Goal: Task Accomplishment & Management: Use online tool/utility

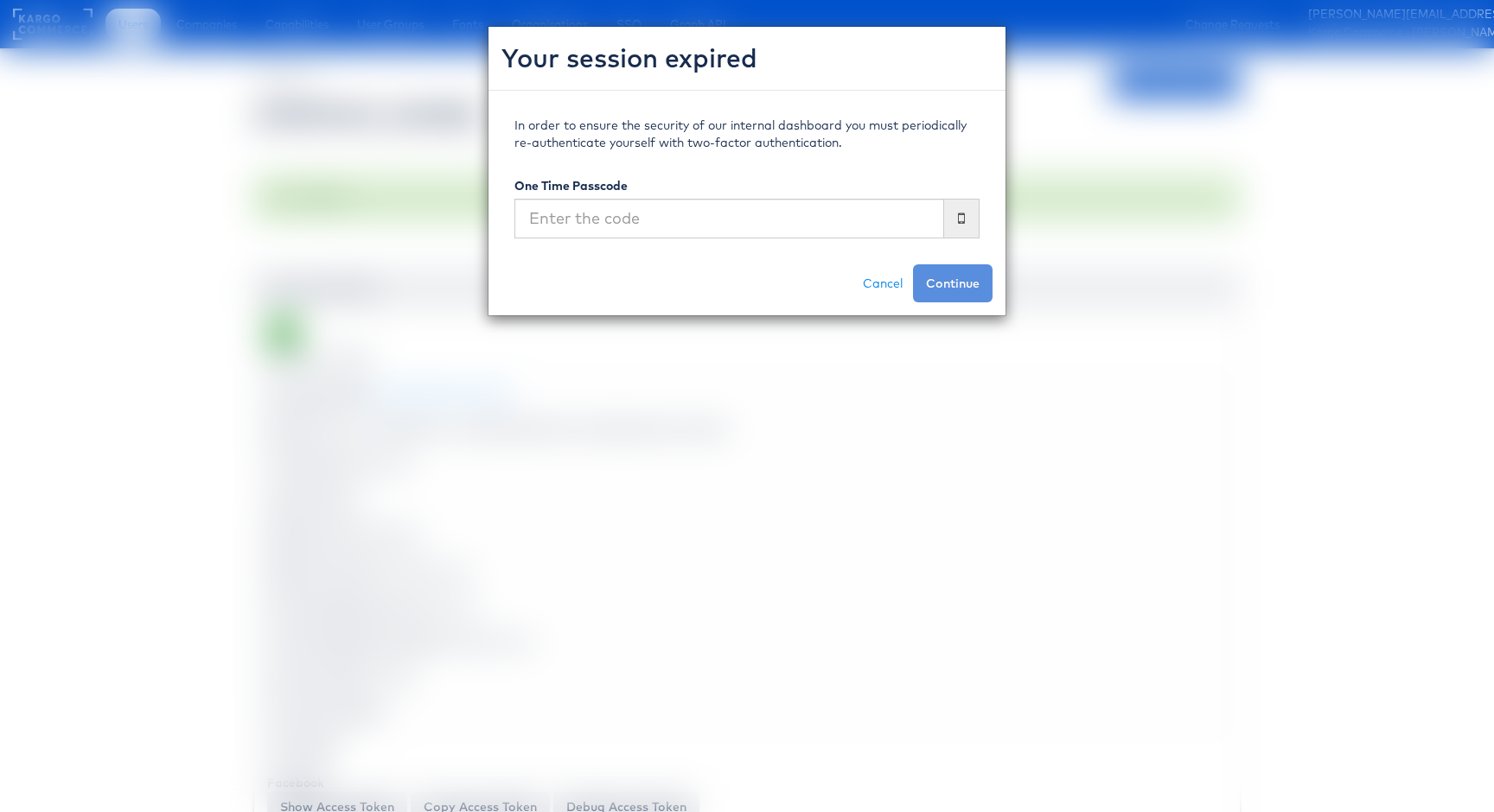
scroll to position [1355, 1]
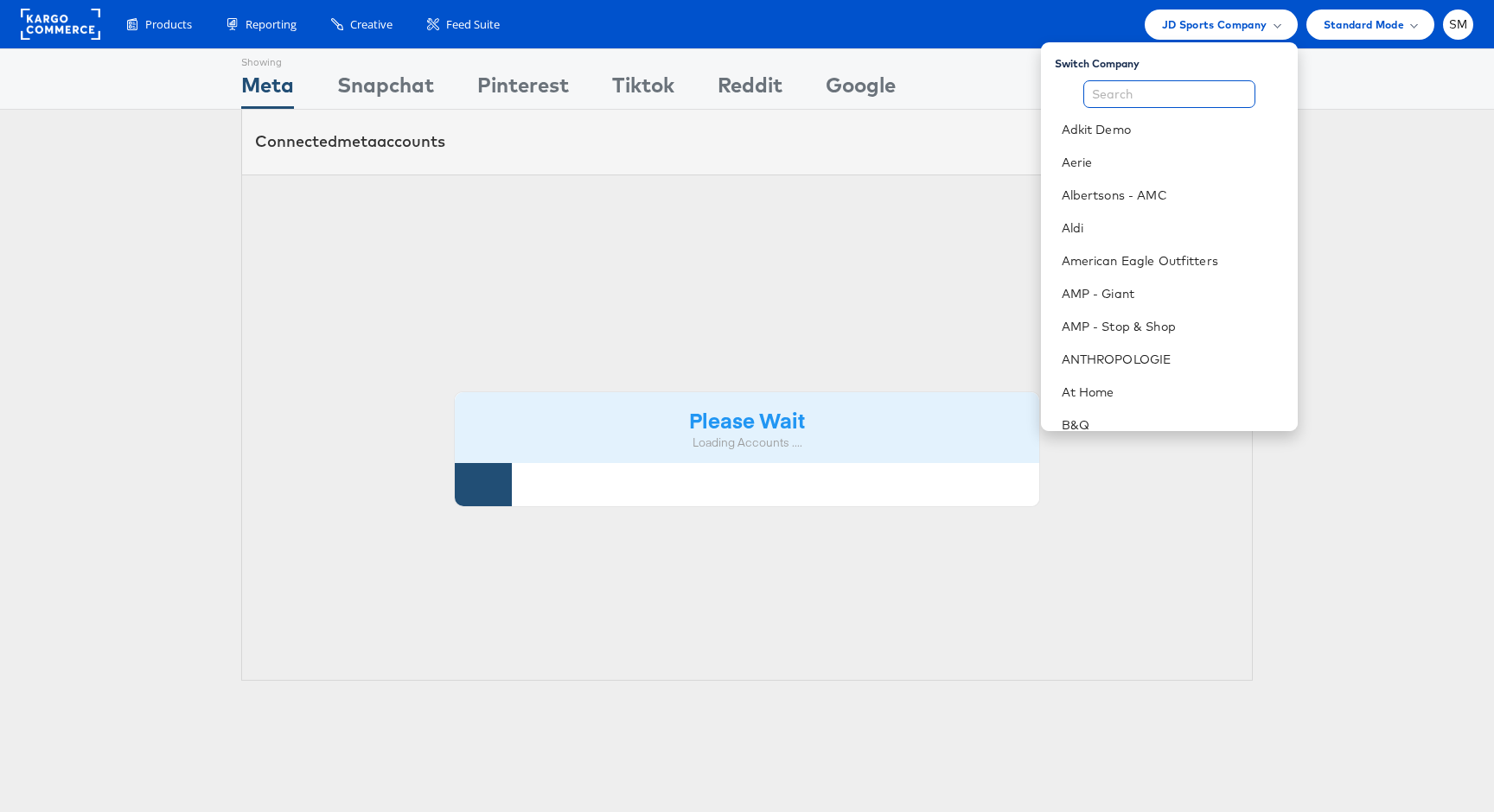
click at [1175, 99] on input "text" at bounding box center [1169, 94] width 172 height 28
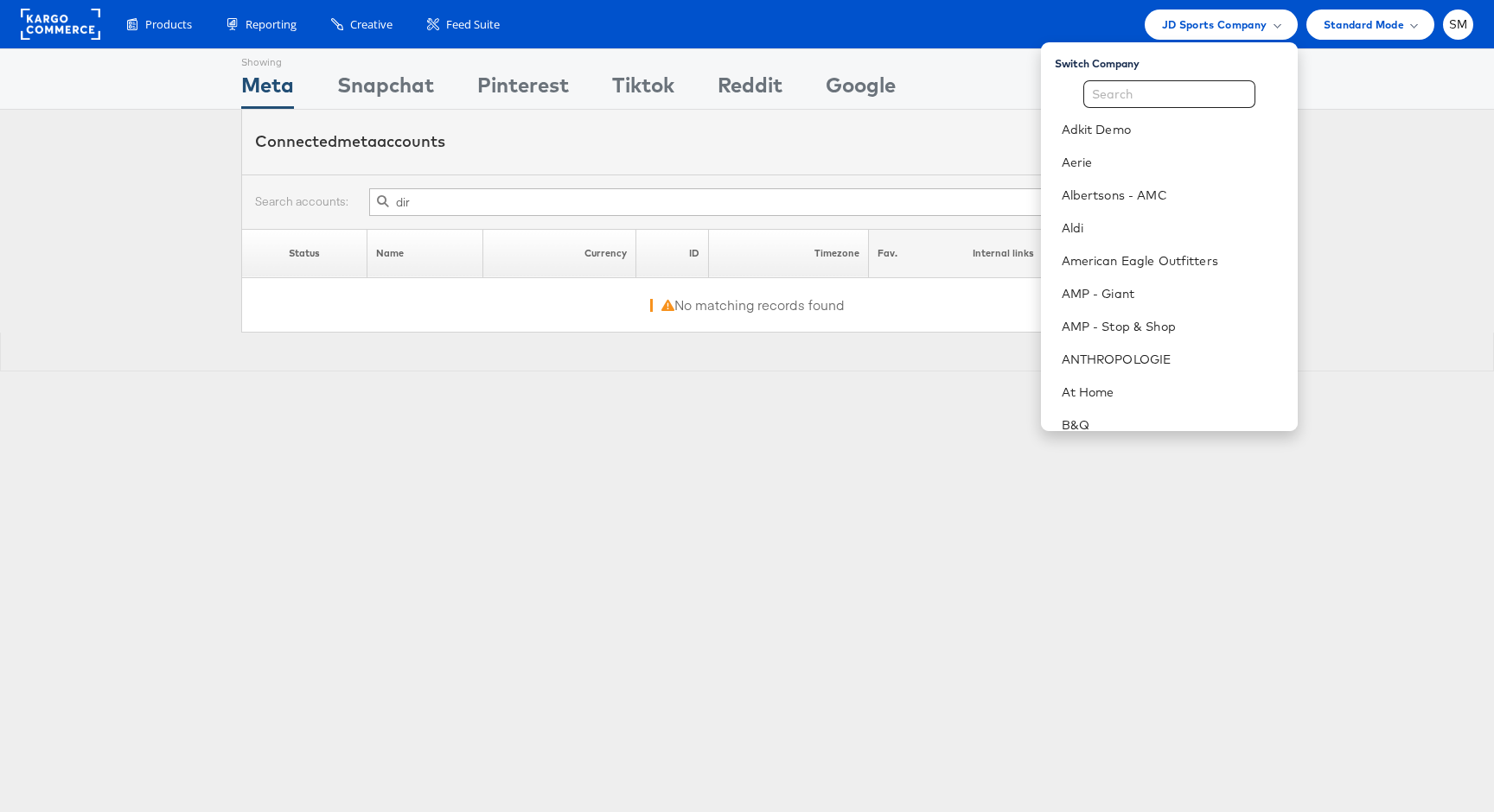
type input "dir"
click at [1175, 99] on input "text" at bounding box center [1169, 94] width 172 height 28
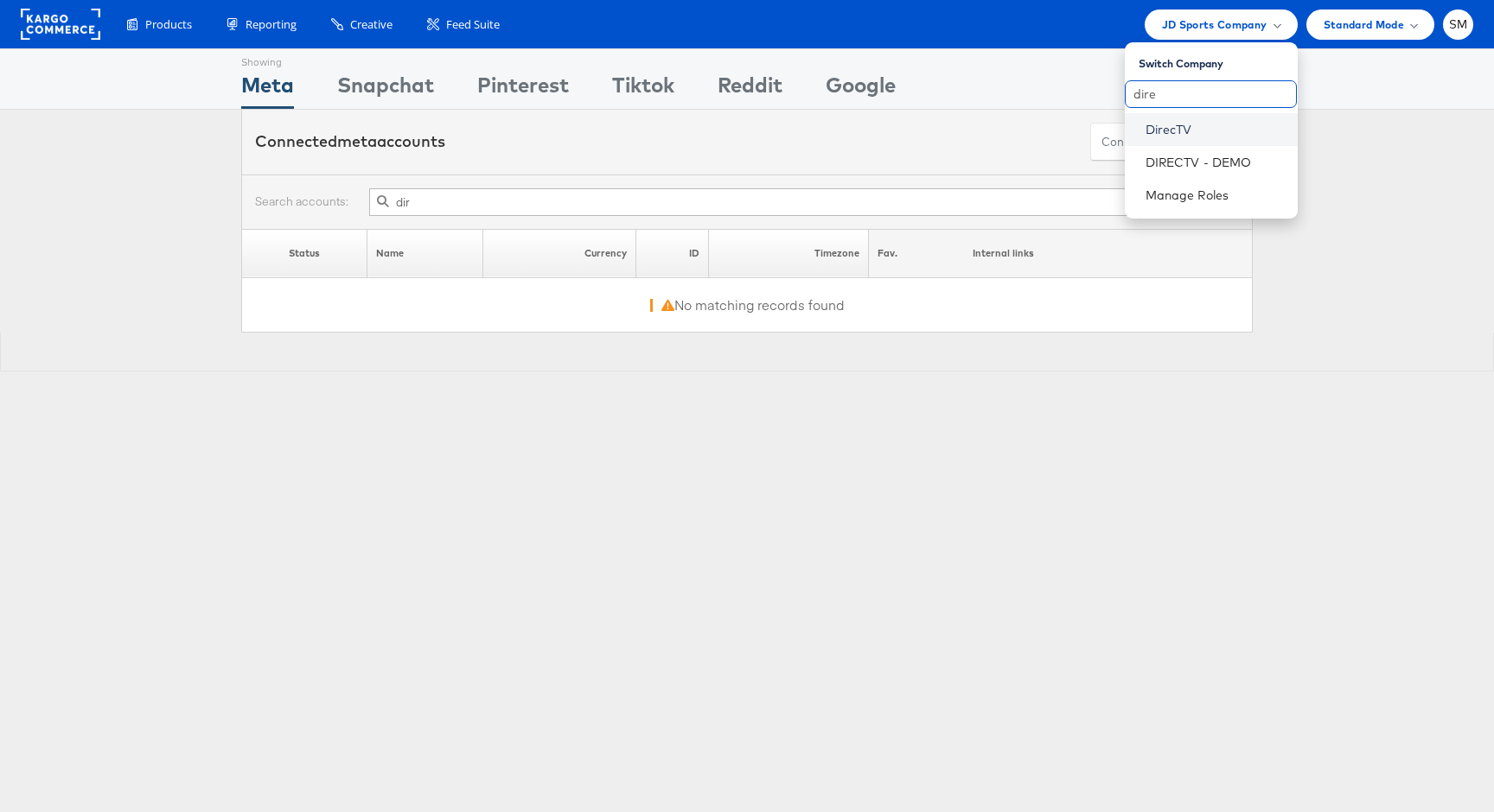
type input "dire"
click at [1181, 124] on link "DirecTV" at bounding box center [1214, 130] width 138 height 17
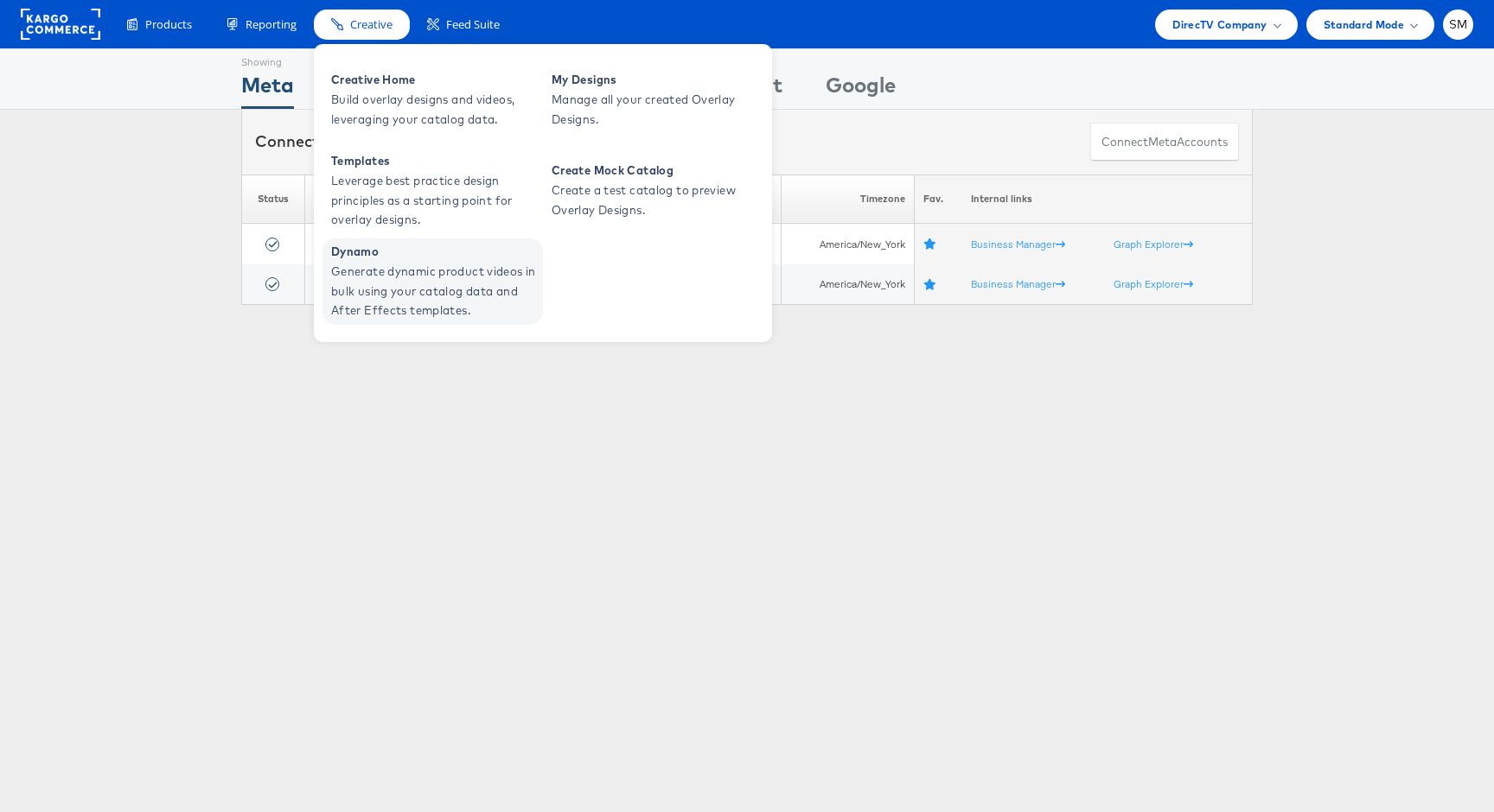
click at [375, 292] on span "Generate dynamic product videos in bulk using your catalog data and After Effec…" at bounding box center [434, 291] width 208 height 59
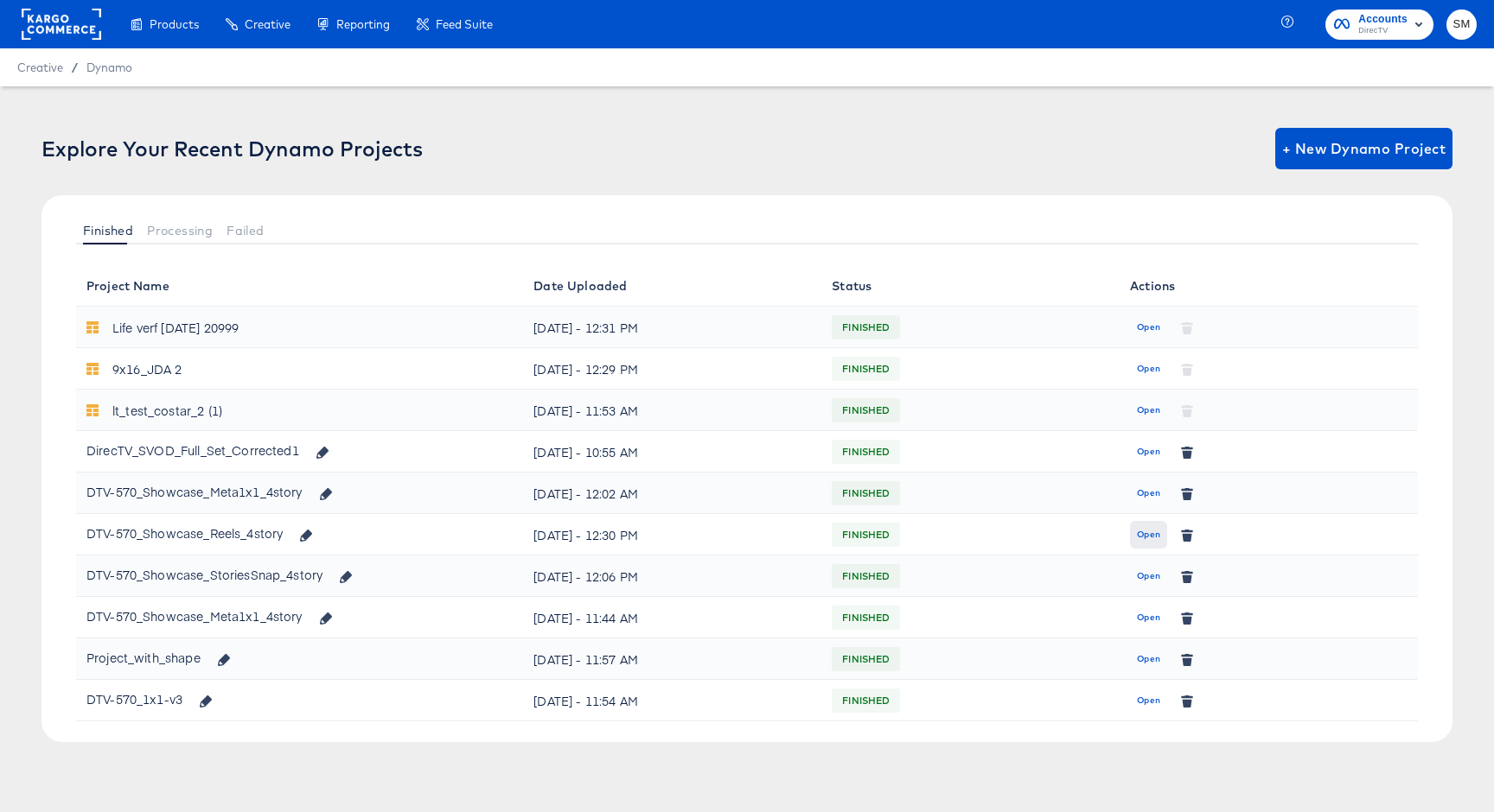
click at [1147, 536] on span "Open" at bounding box center [1148, 535] width 23 height 15
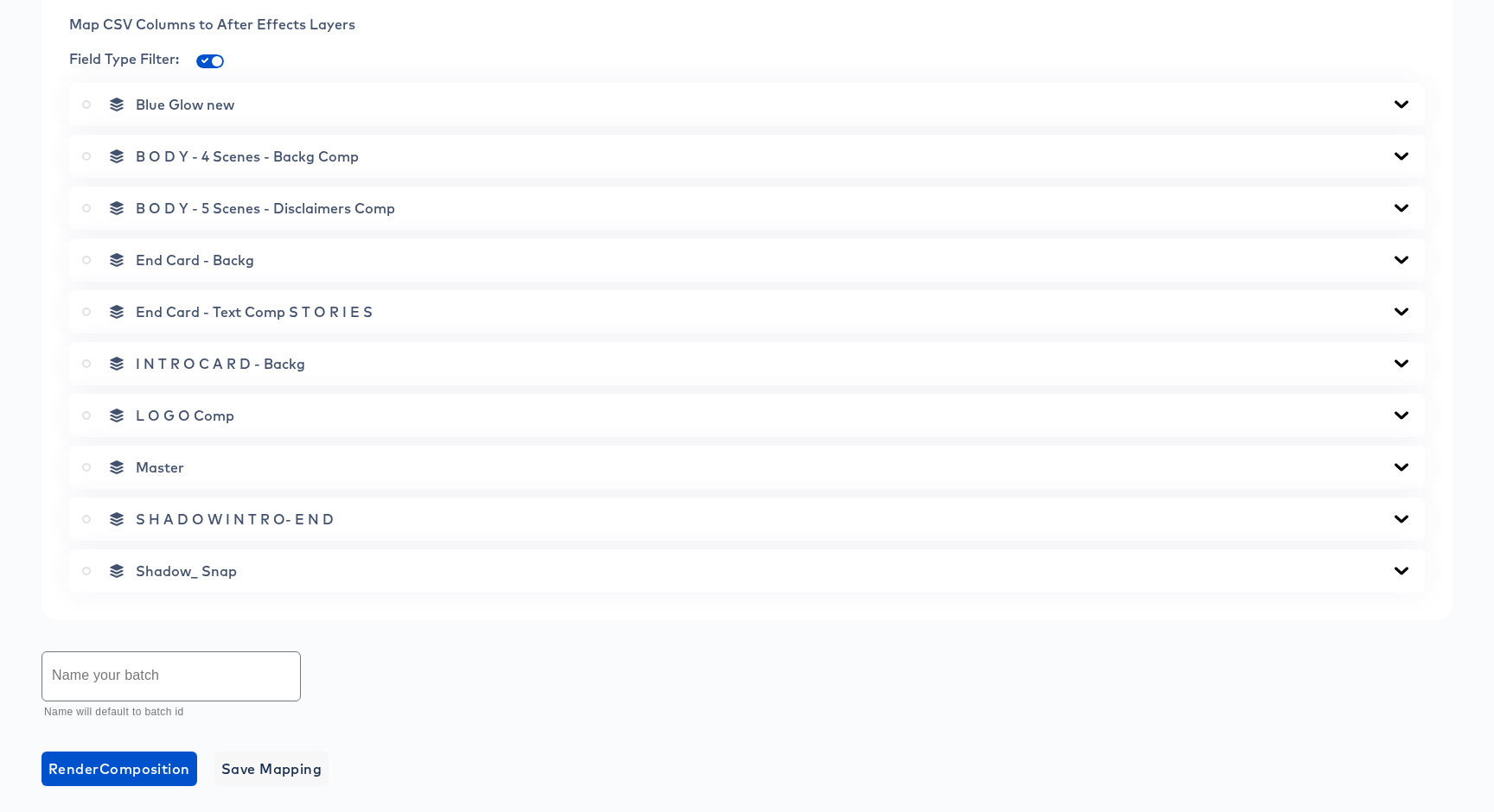
scroll to position [729, 0]
click at [1403, 99] on icon at bounding box center [1400, 103] width 20 height 14
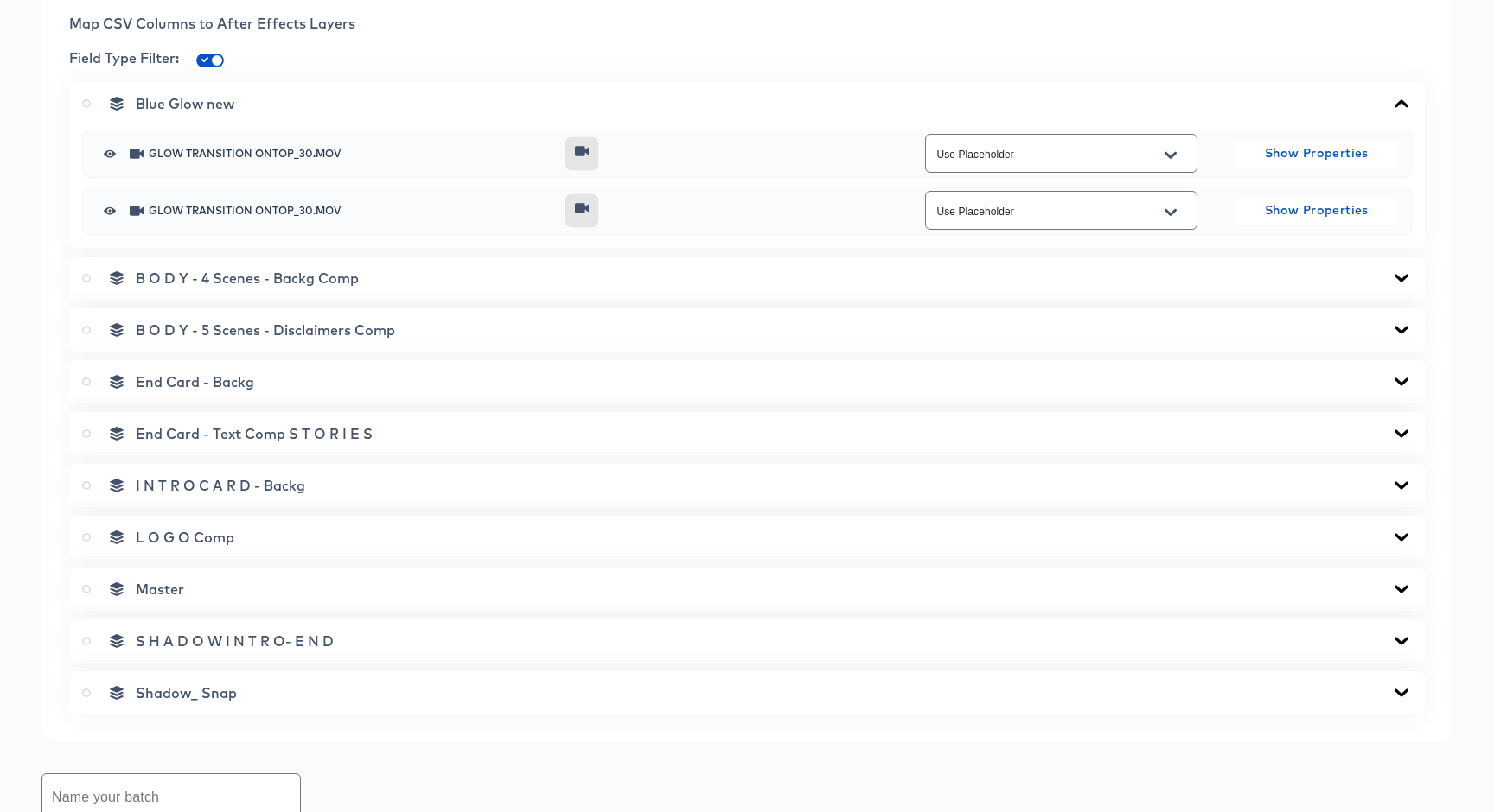
click at [591, 154] on icon at bounding box center [581, 151] width 20 height 14
click at [1401, 284] on icon at bounding box center [1400, 278] width 20 height 14
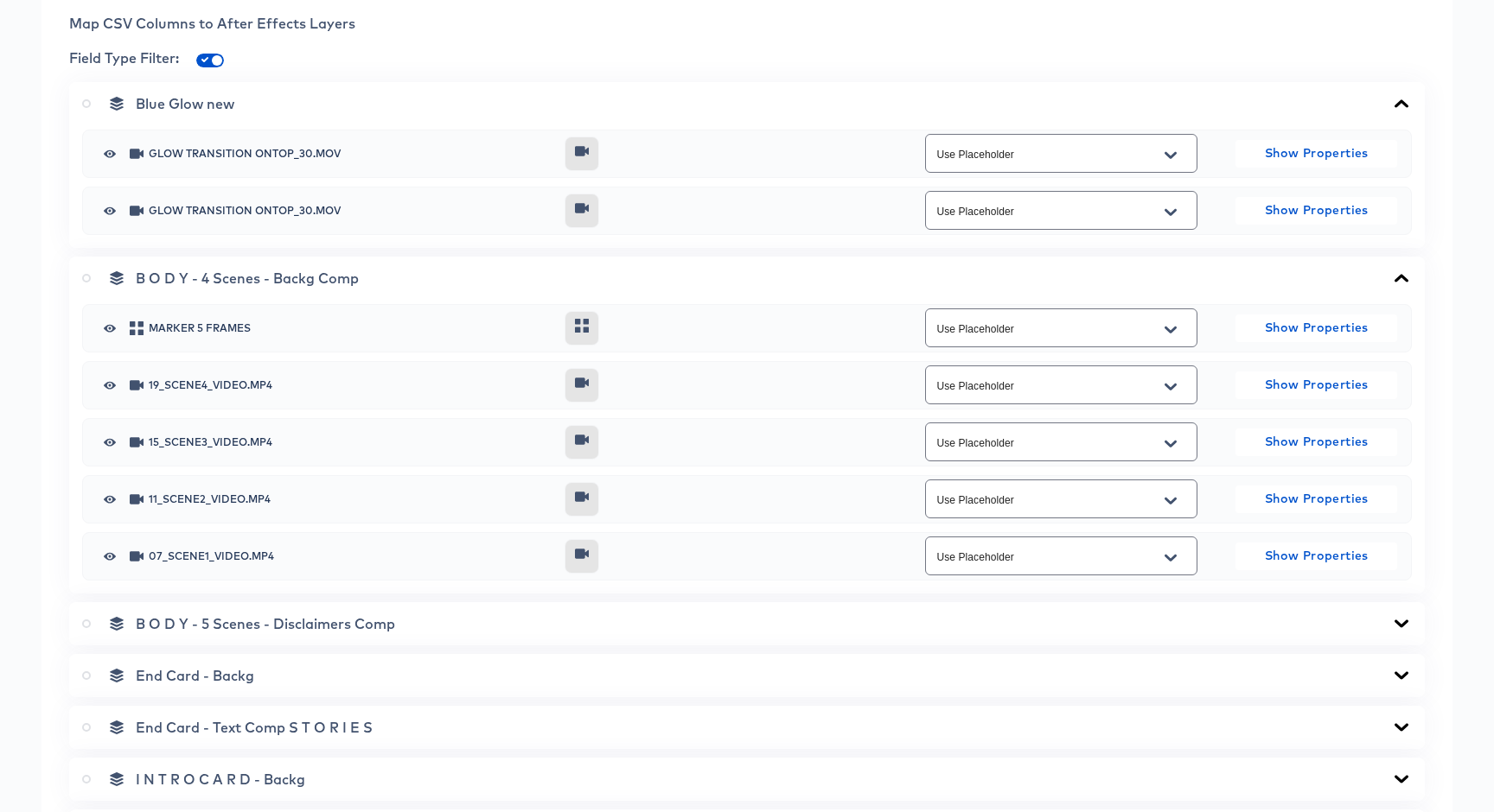
click at [584, 330] on icon at bounding box center [581, 326] width 14 height 14
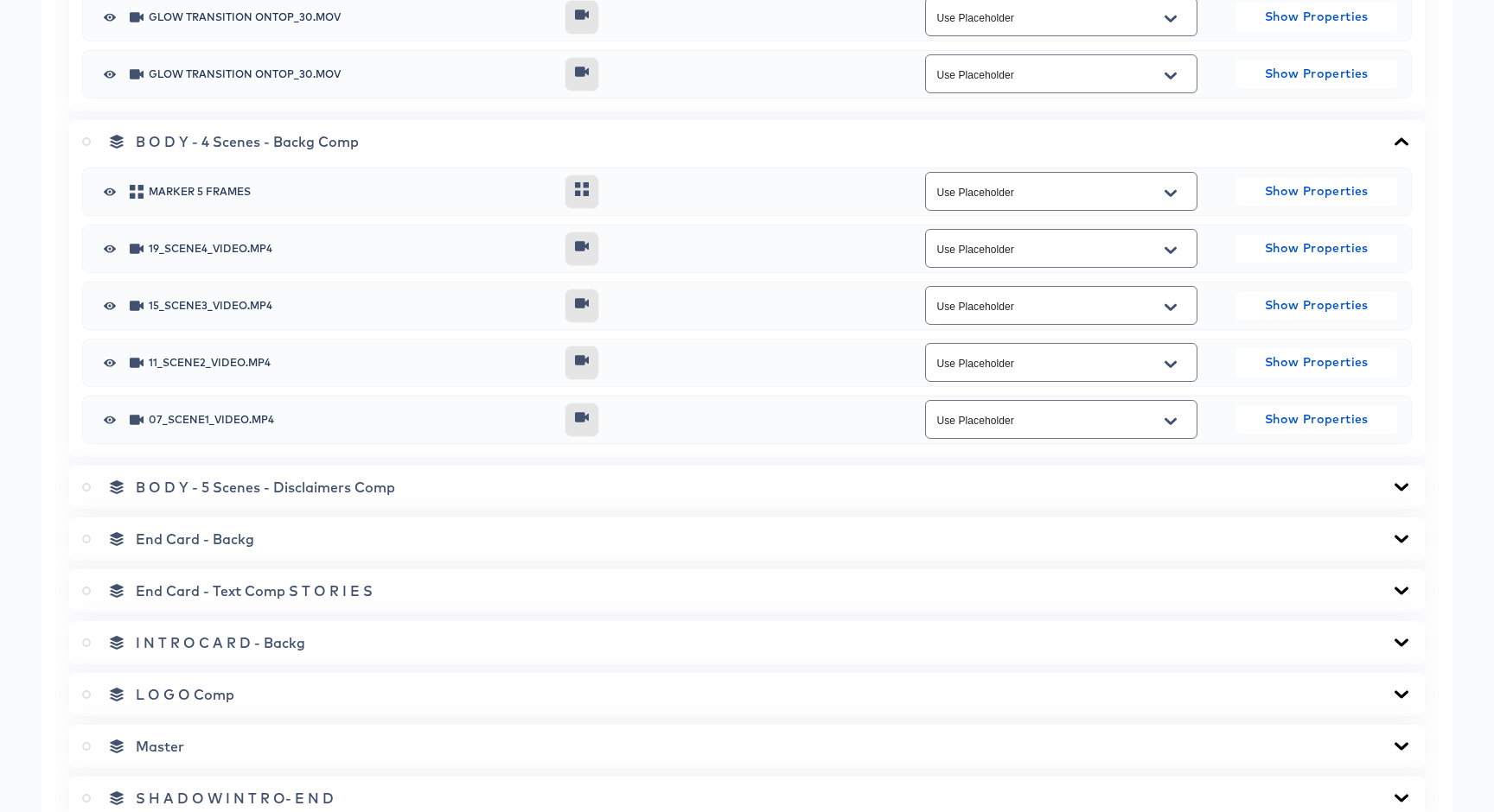
scroll to position [879, 0]
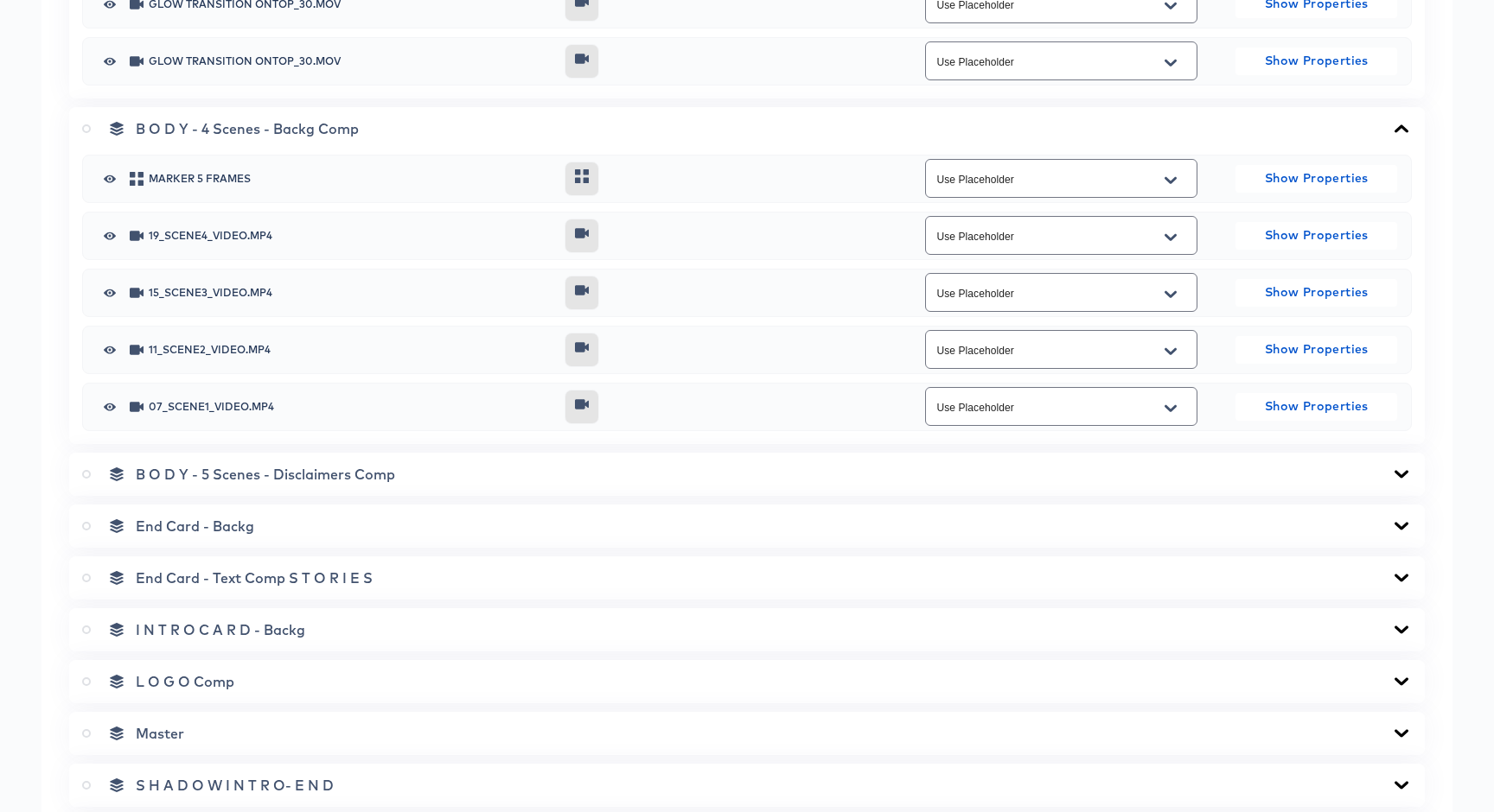
click at [671, 468] on div "B O D Y - 5 Scenes - Disclaimers Comp" at bounding box center [747, 475] width 1330 height 17
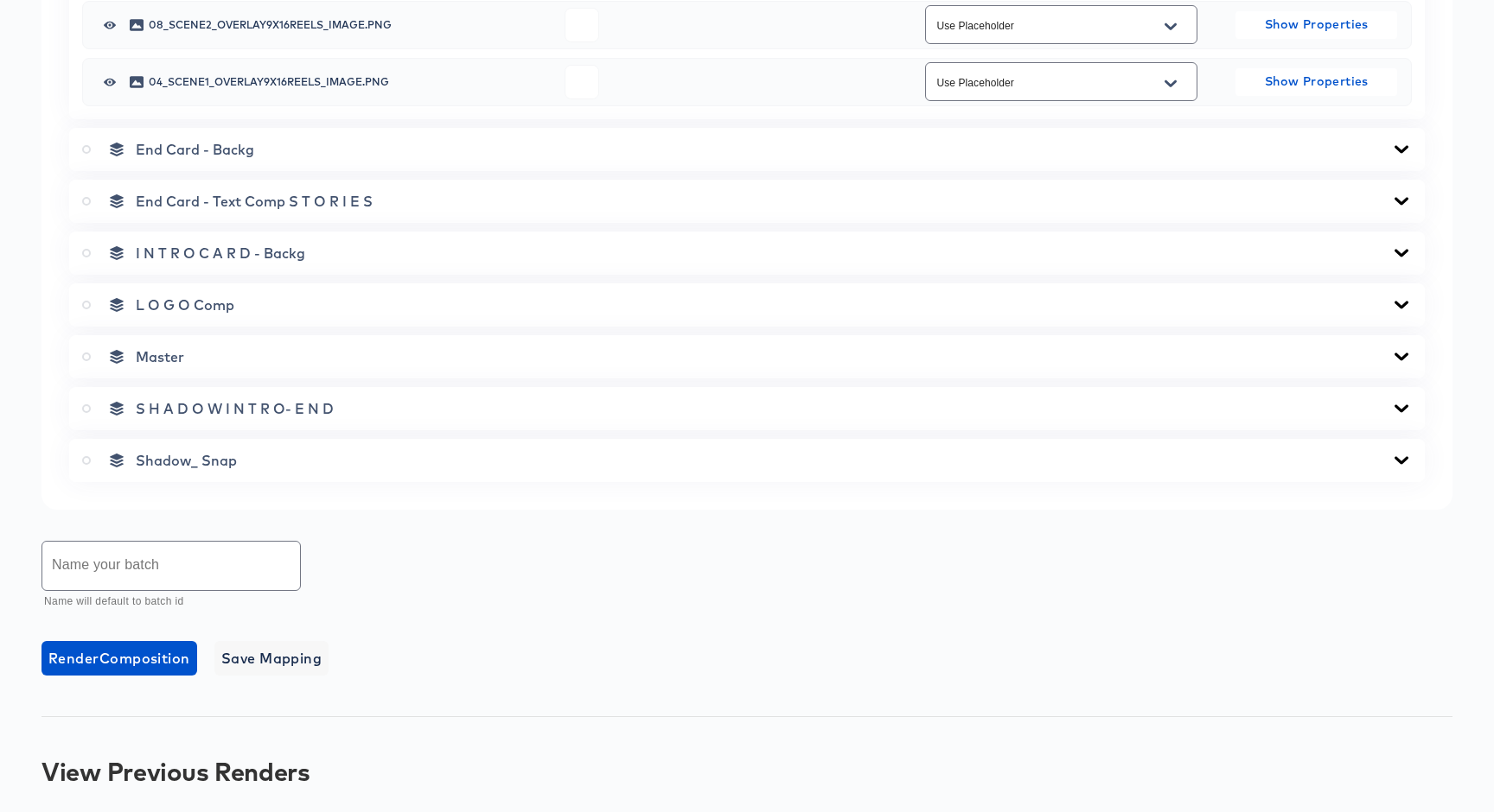
scroll to position [1618, 0]
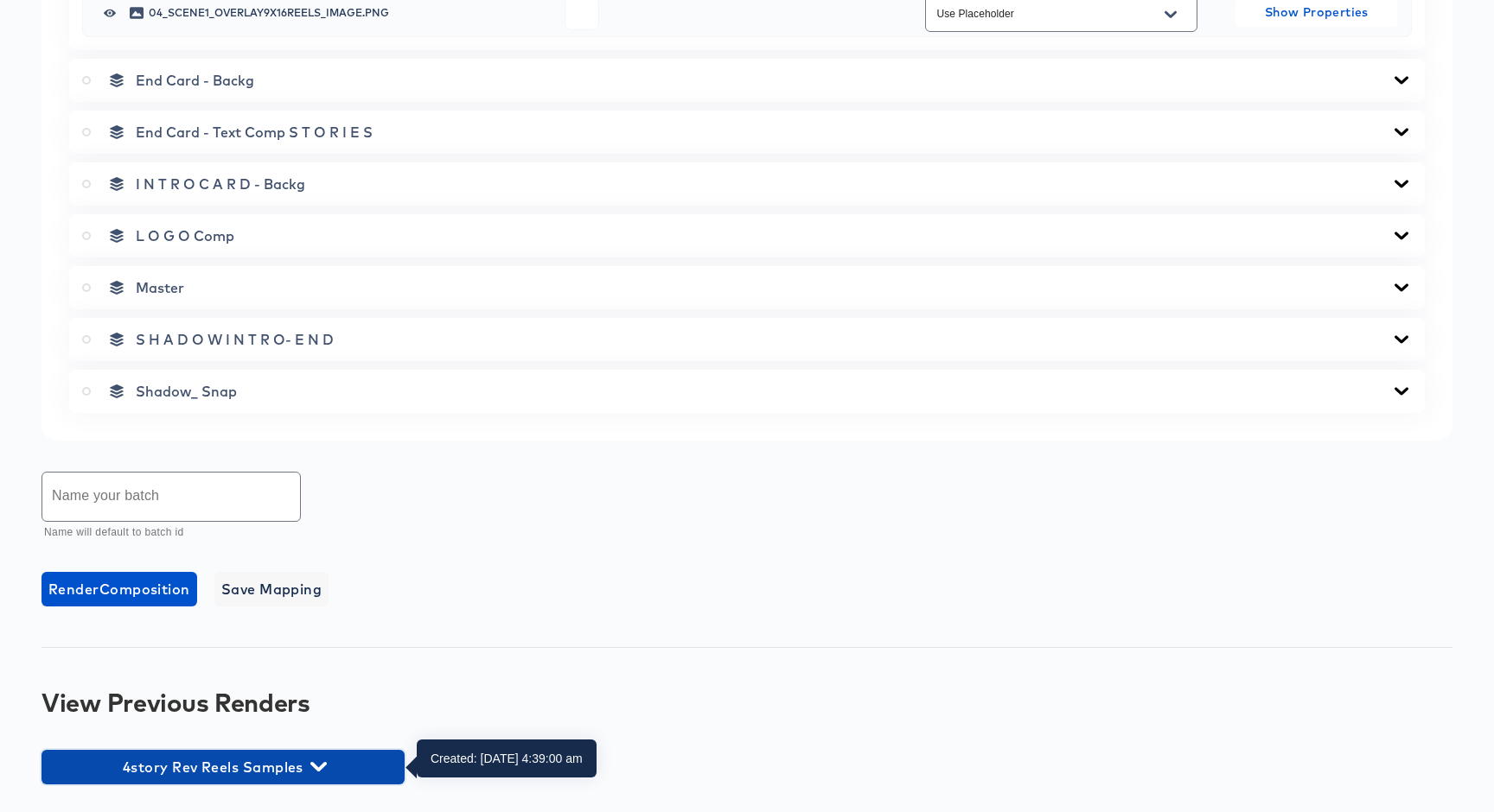
click at [327, 759] on span "4story Rev Reels Samples" at bounding box center [223, 767] width 346 height 24
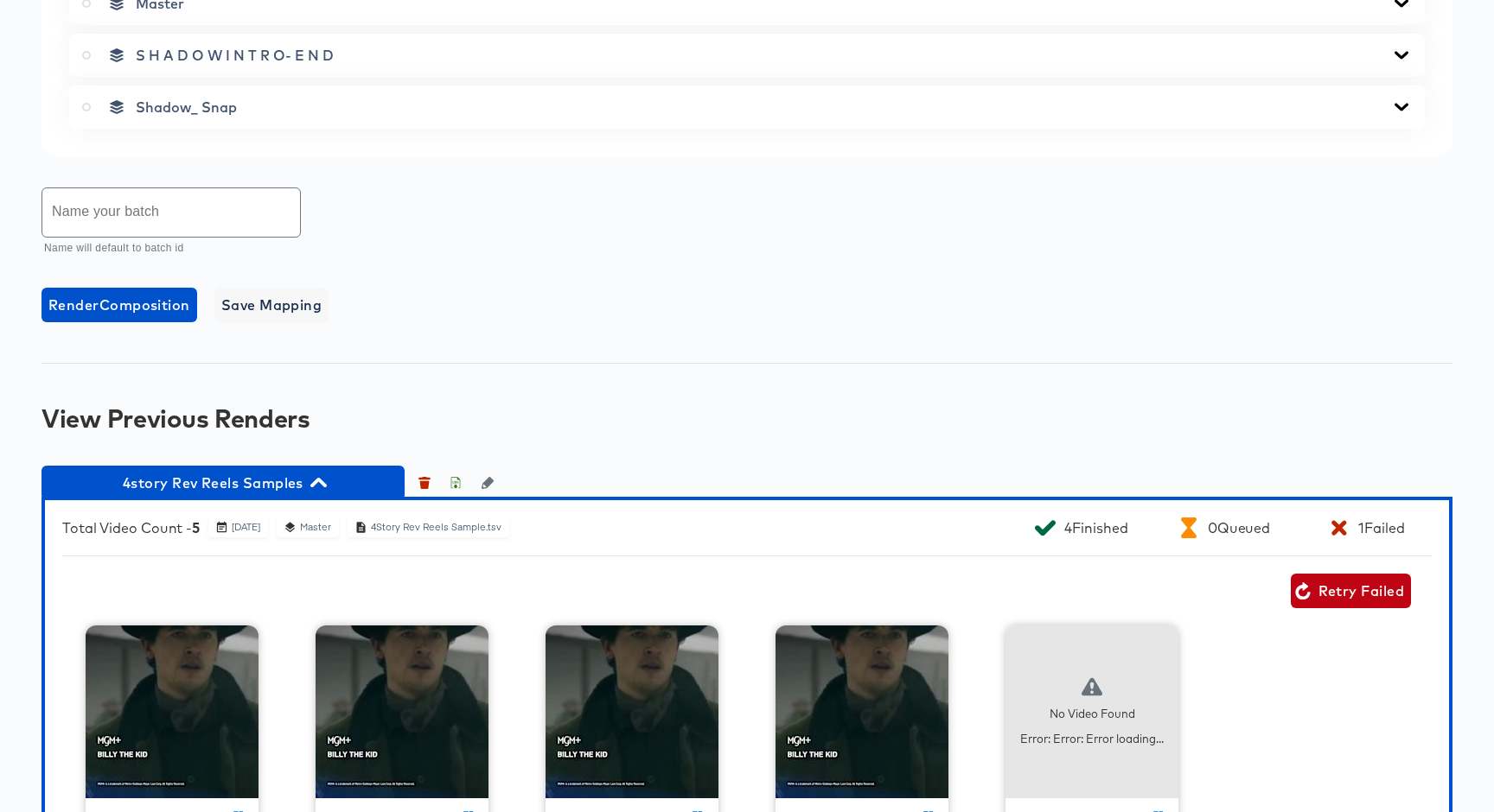
scroll to position [2007, 0]
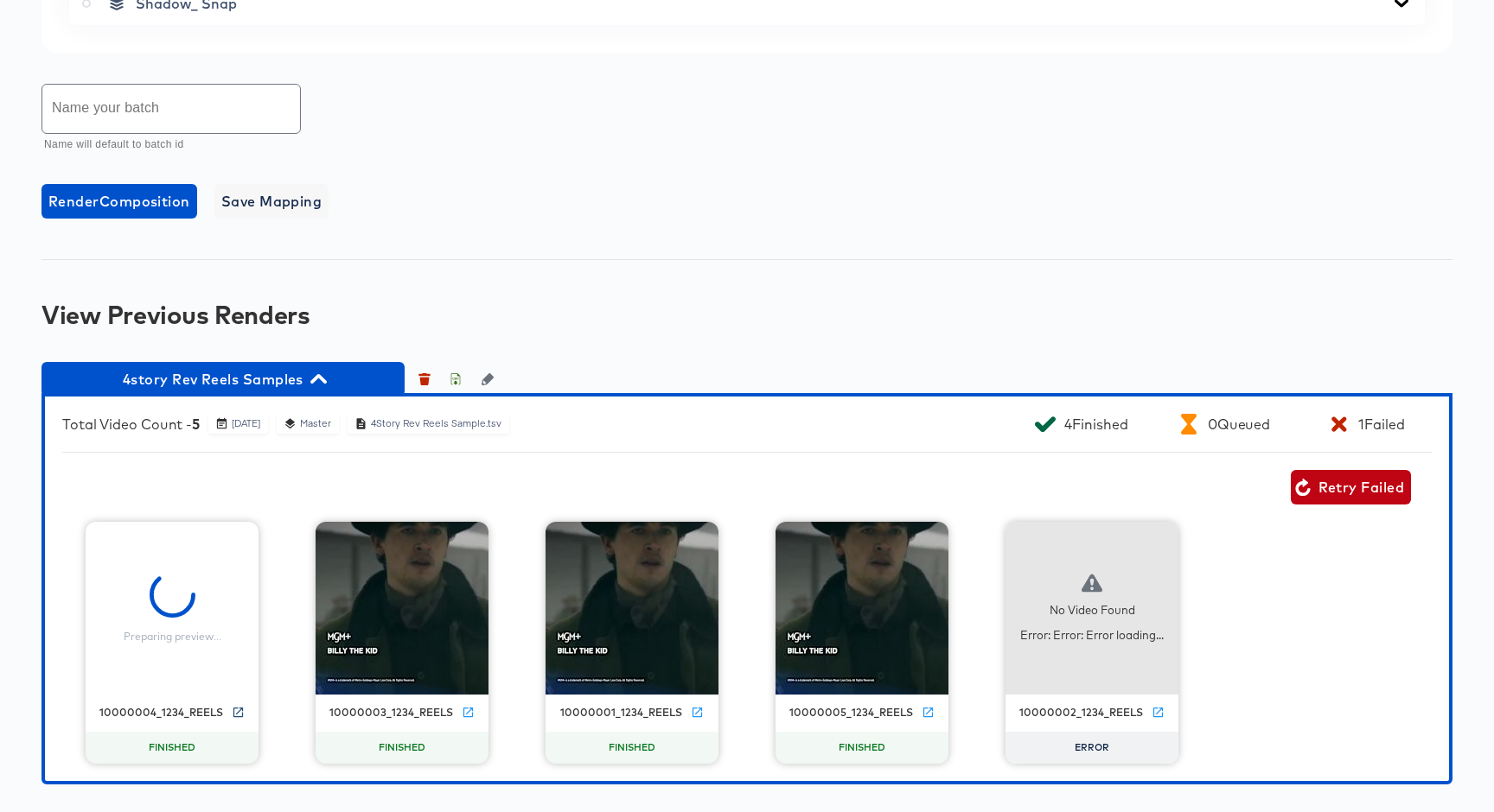
click at [236, 712] on icon at bounding box center [238, 711] width 10 height 10
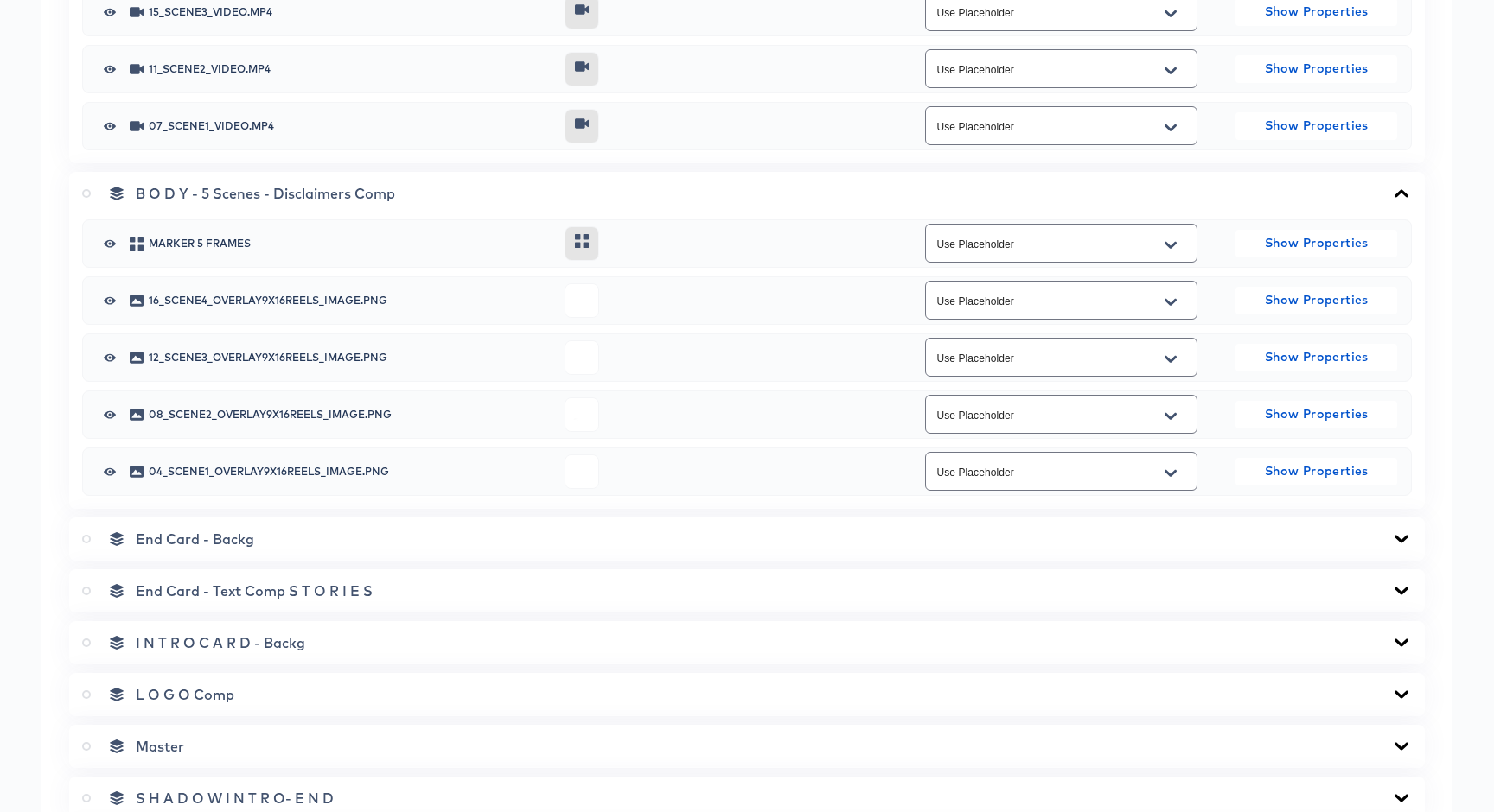
scroll to position [1169, 0]
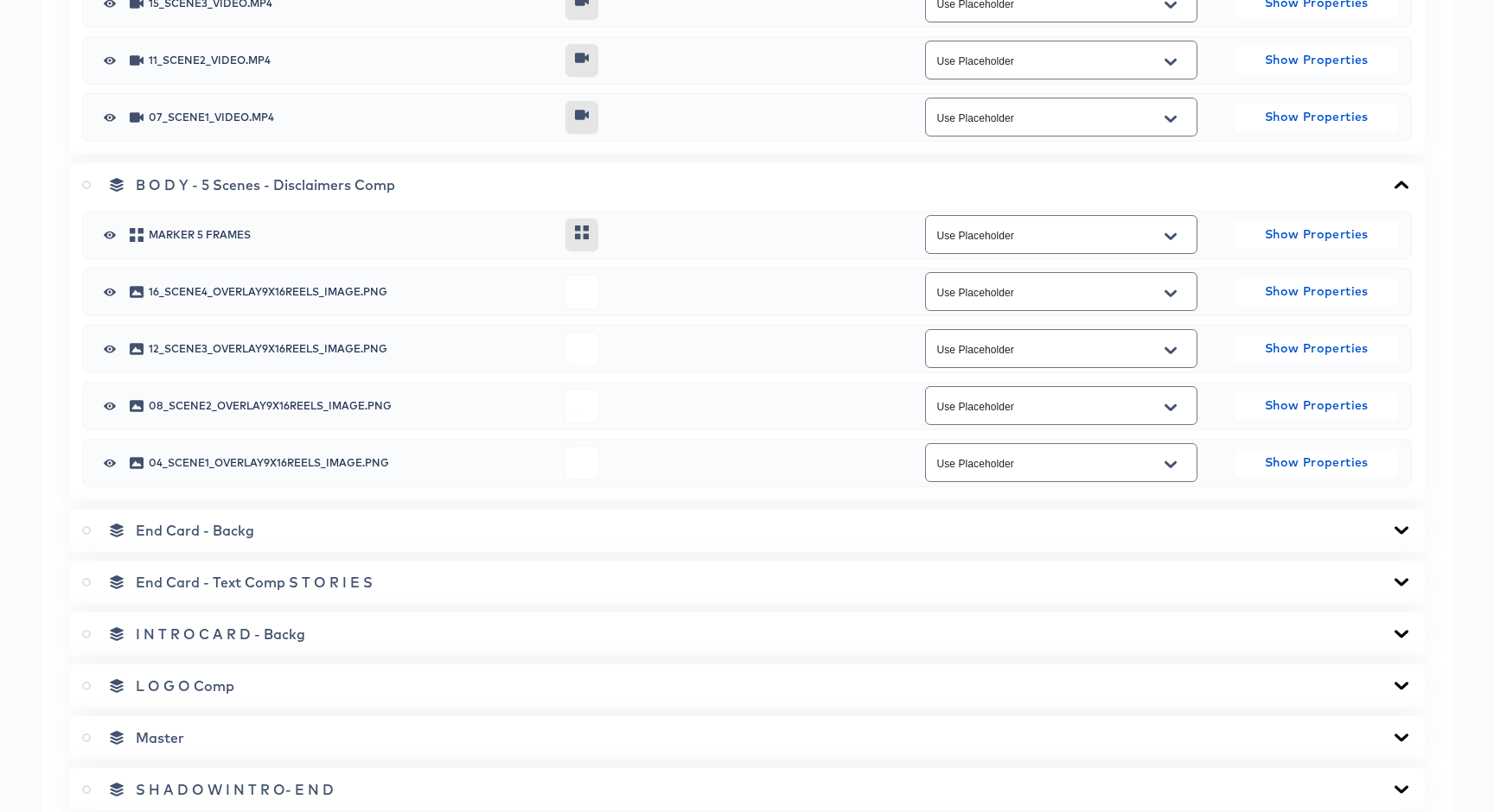
click at [602, 527] on div "End Card - Backg" at bounding box center [747, 531] width 1330 height 17
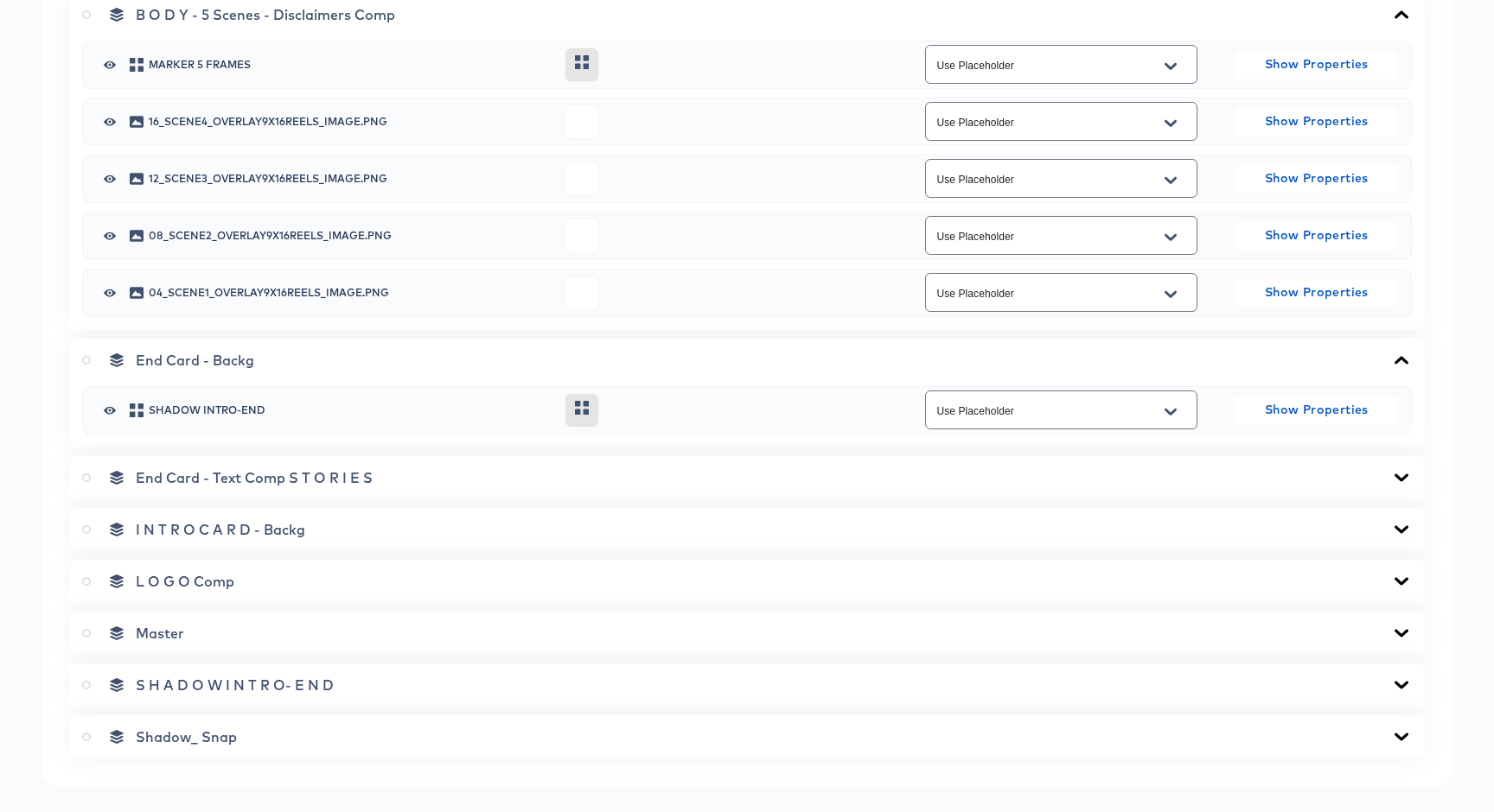
scroll to position [1366, 0]
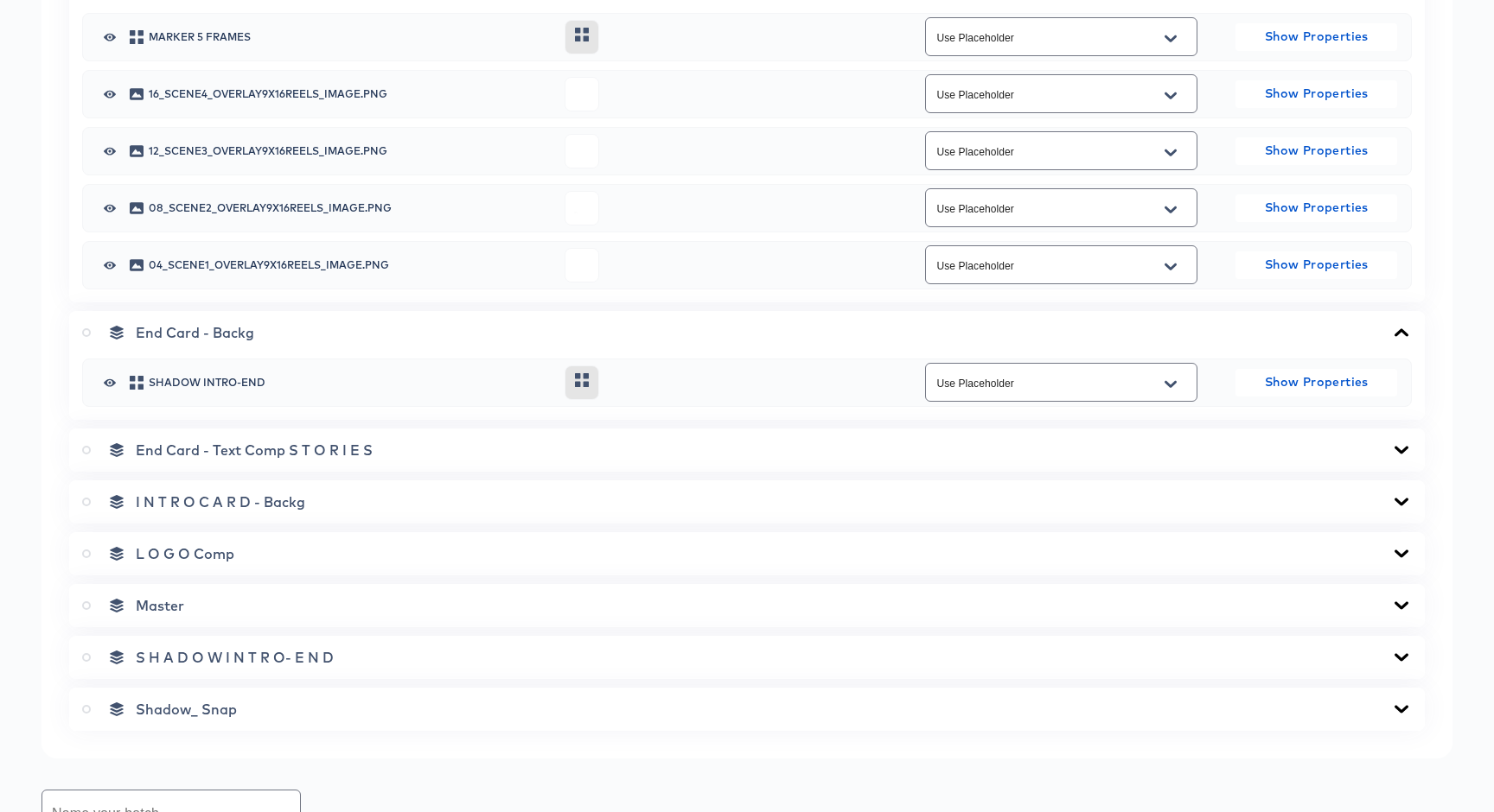
click at [566, 463] on div "End Card - Text Comp S T O R I E S" at bounding box center [747, 450] width 1356 height 44
click at [639, 450] on div "End Card - Text Comp S T O R I E S" at bounding box center [747, 450] width 1330 height 17
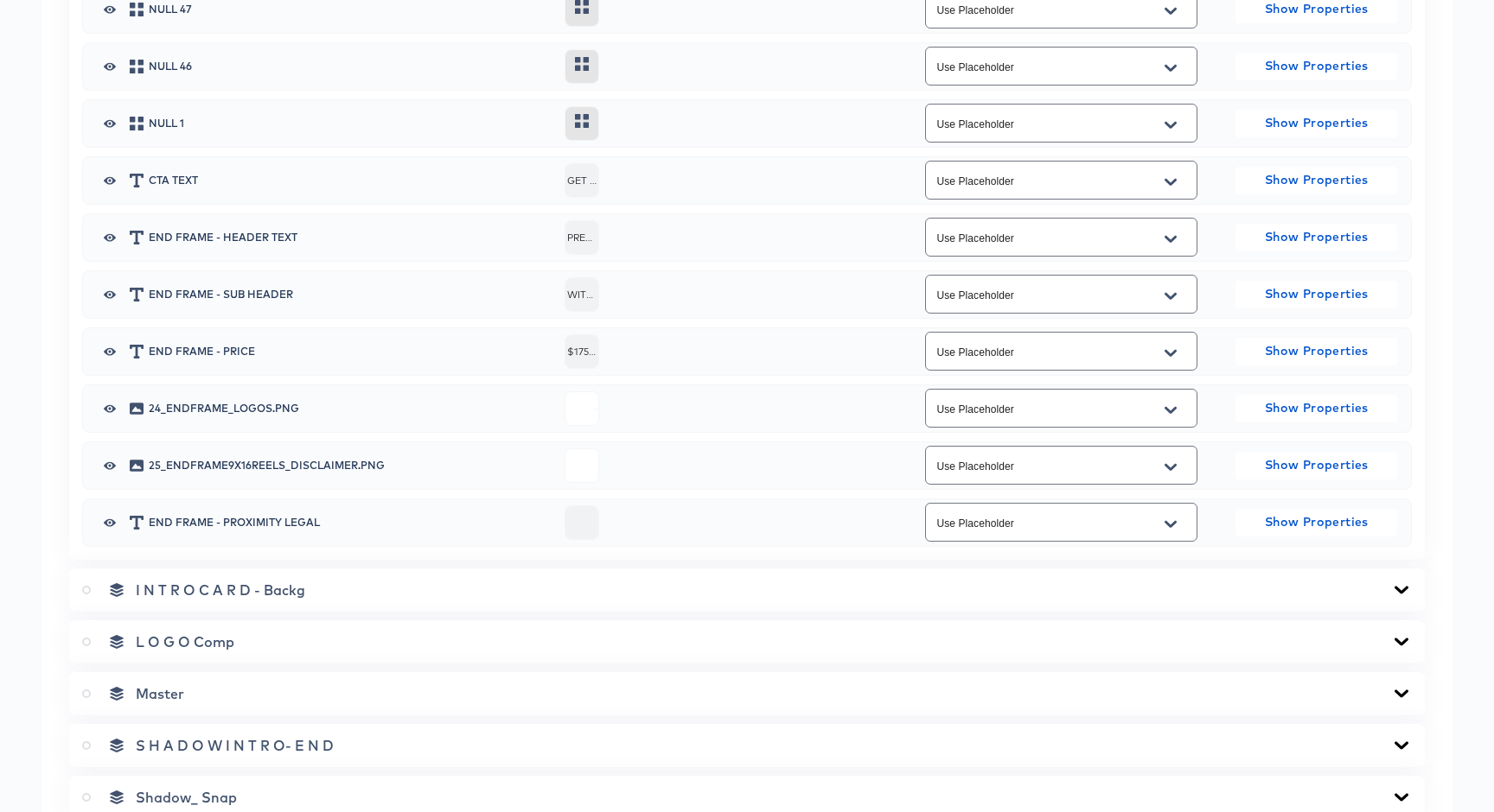
scroll to position [2057, 0]
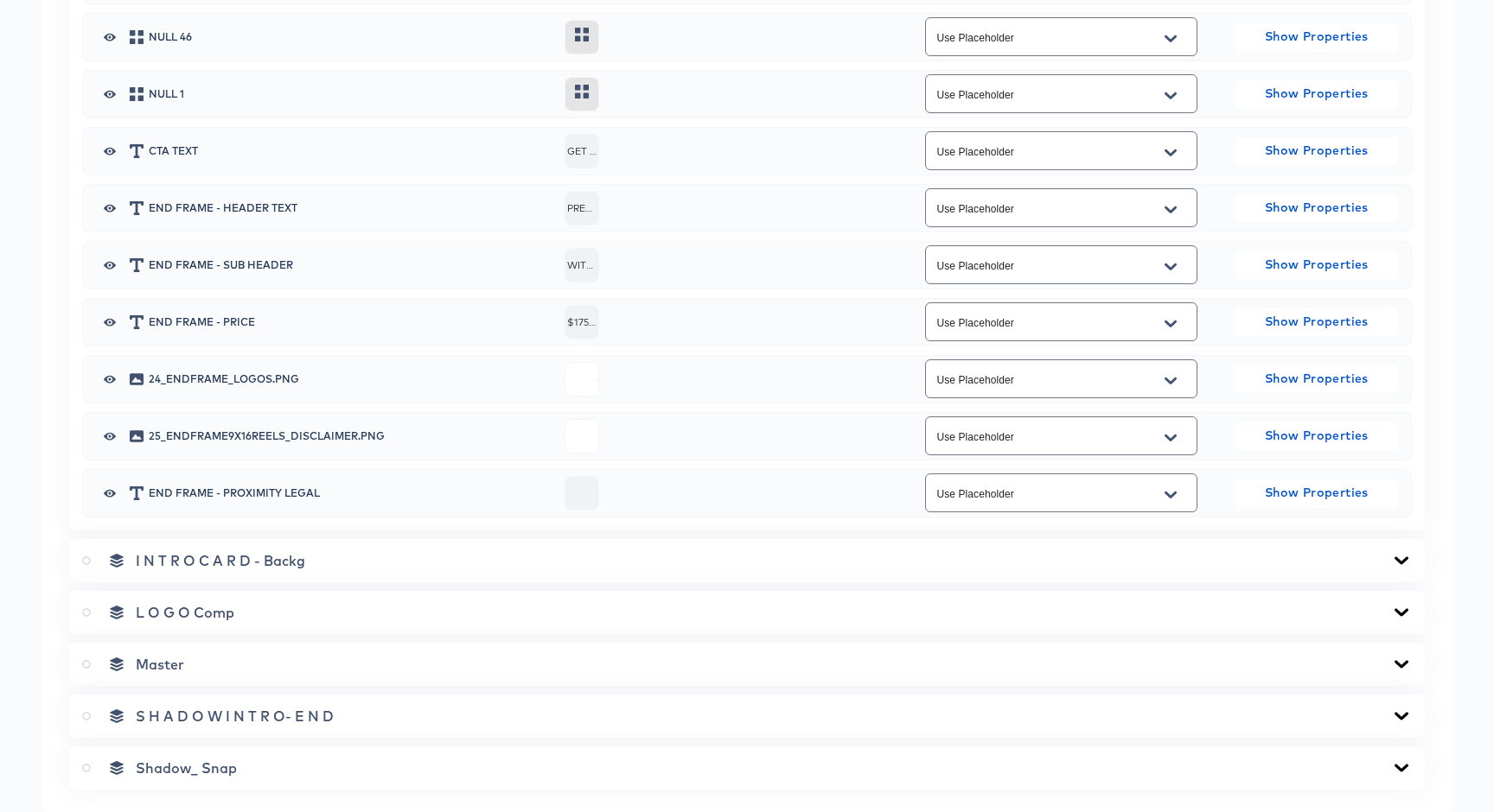
click at [599, 560] on div "I N T R O C A R D - Backg" at bounding box center [747, 561] width 1330 height 17
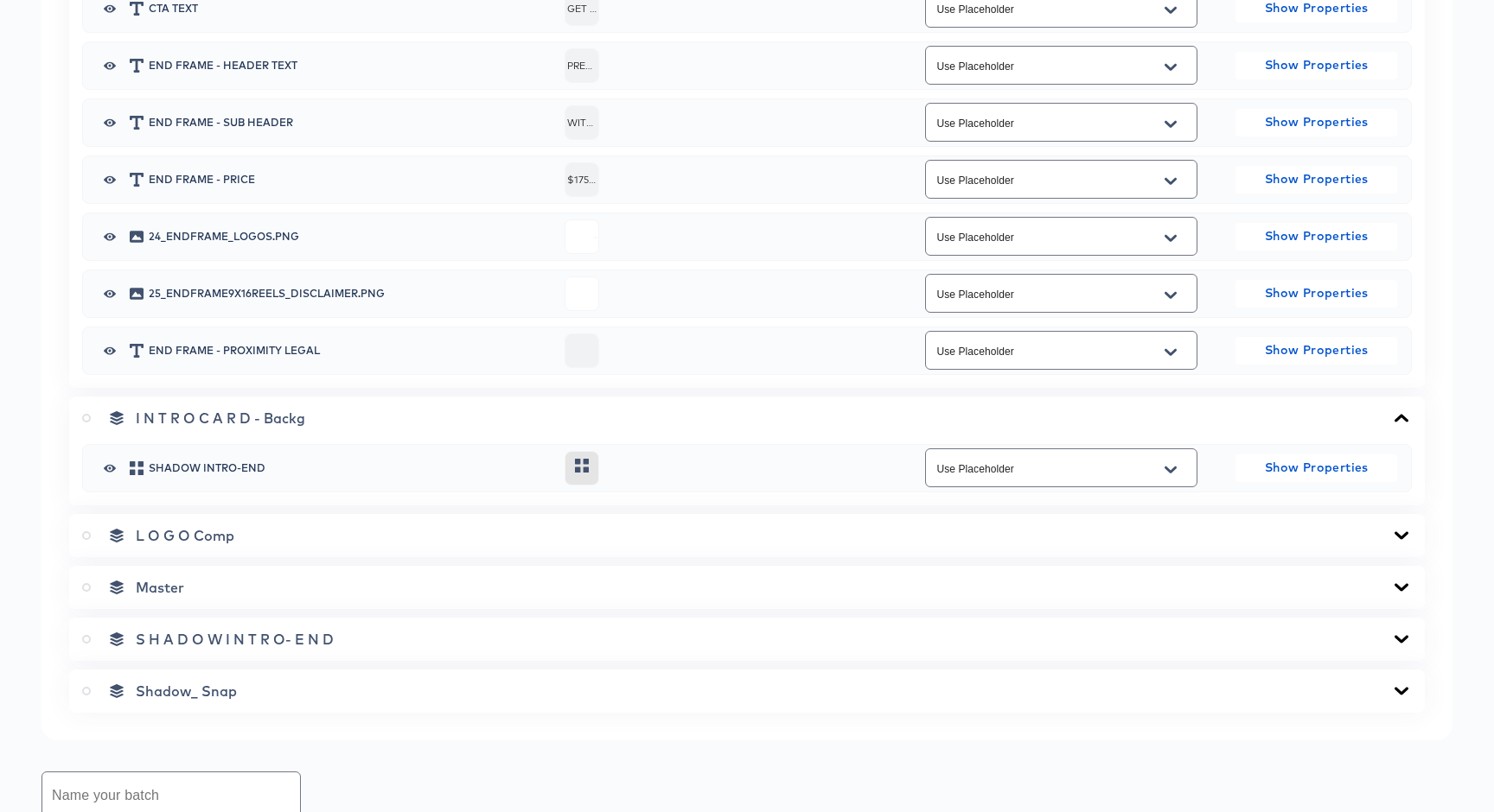
scroll to position [2217, 0]
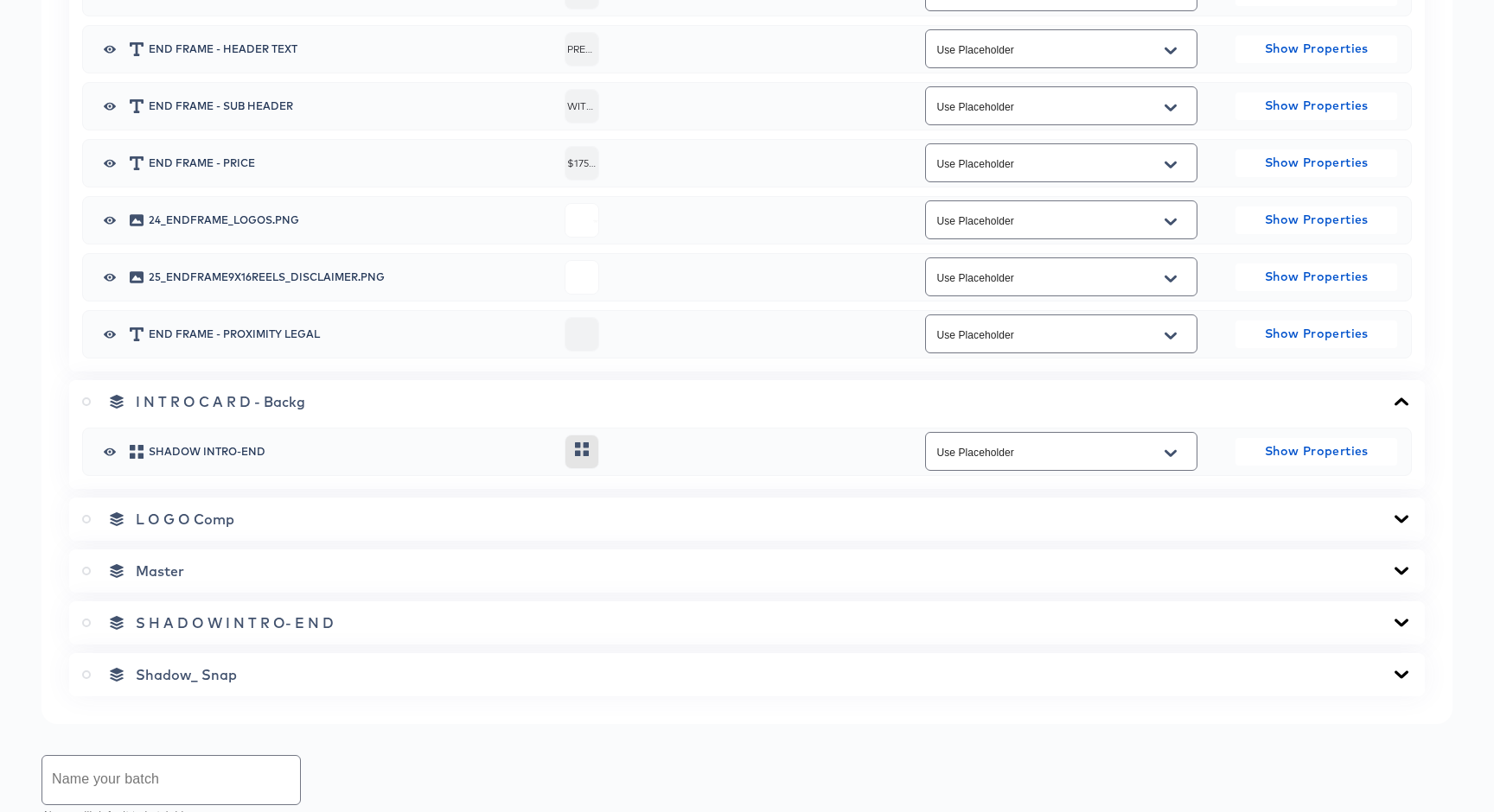
click at [593, 517] on div "L O G O Comp" at bounding box center [747, 519] width 1330 height 17
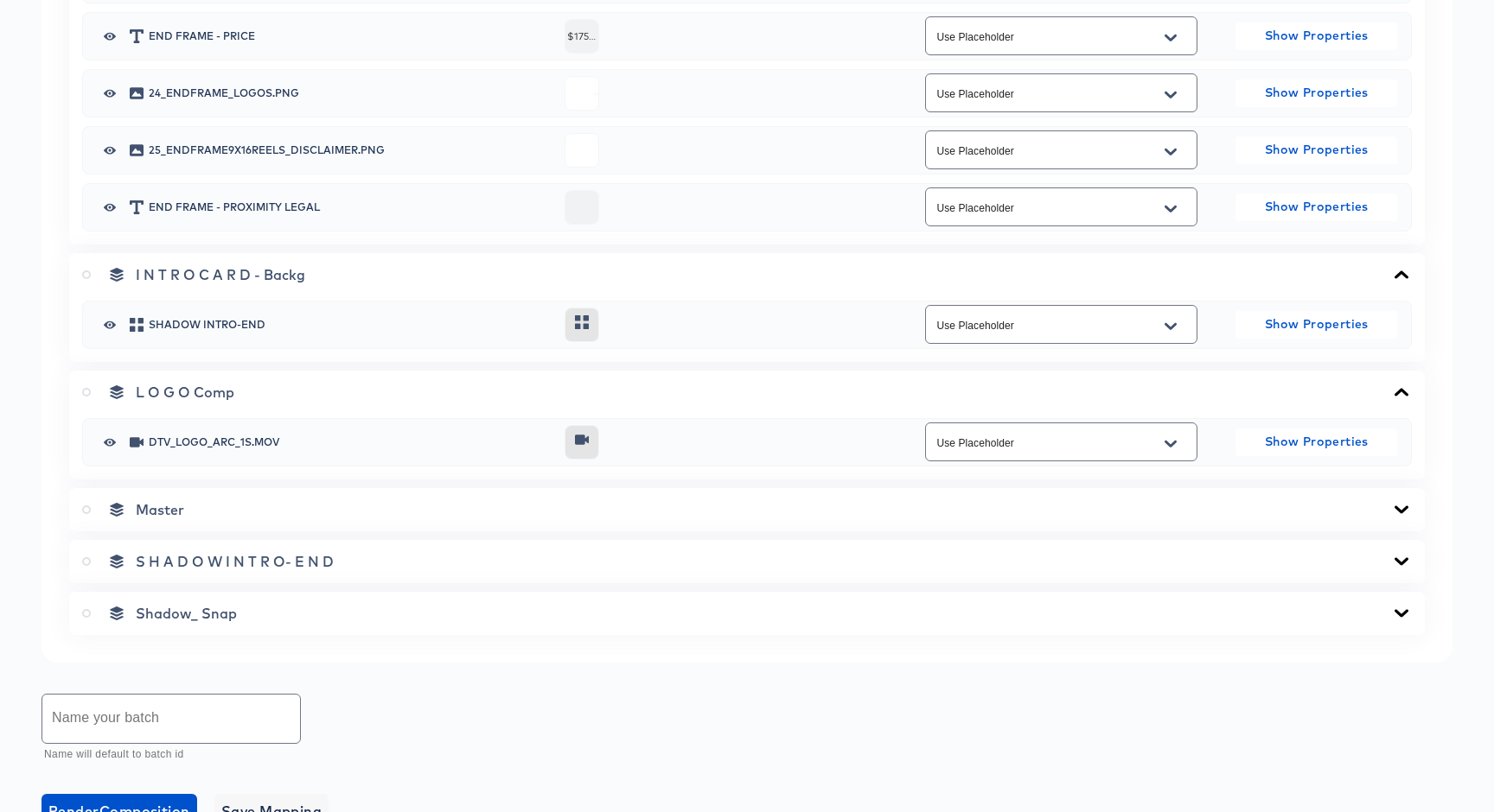
scroll to position [2422, 0]
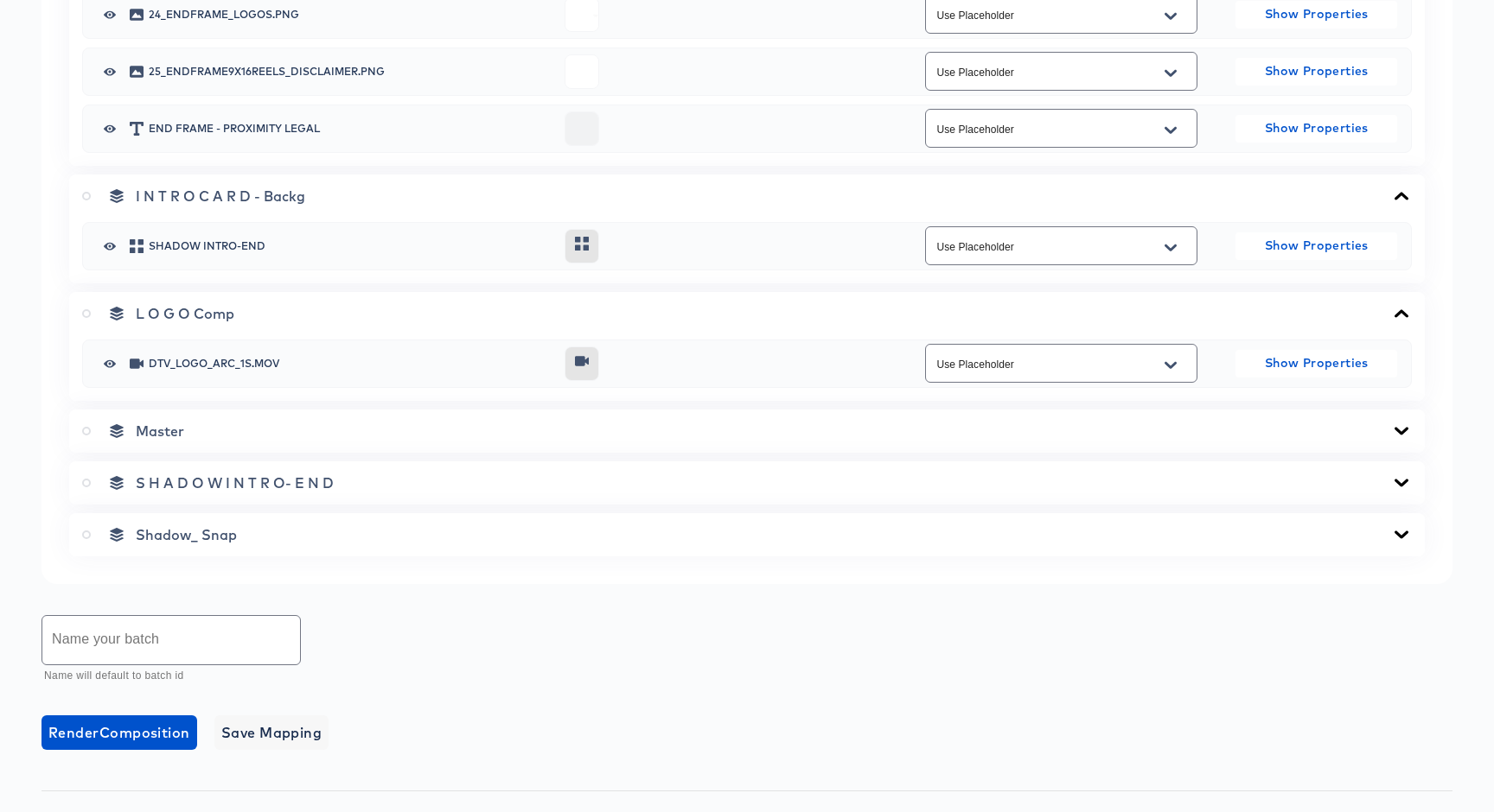
click at [593, 436] on div "Master" at bounding box center [747, 431] width 1330 height 17
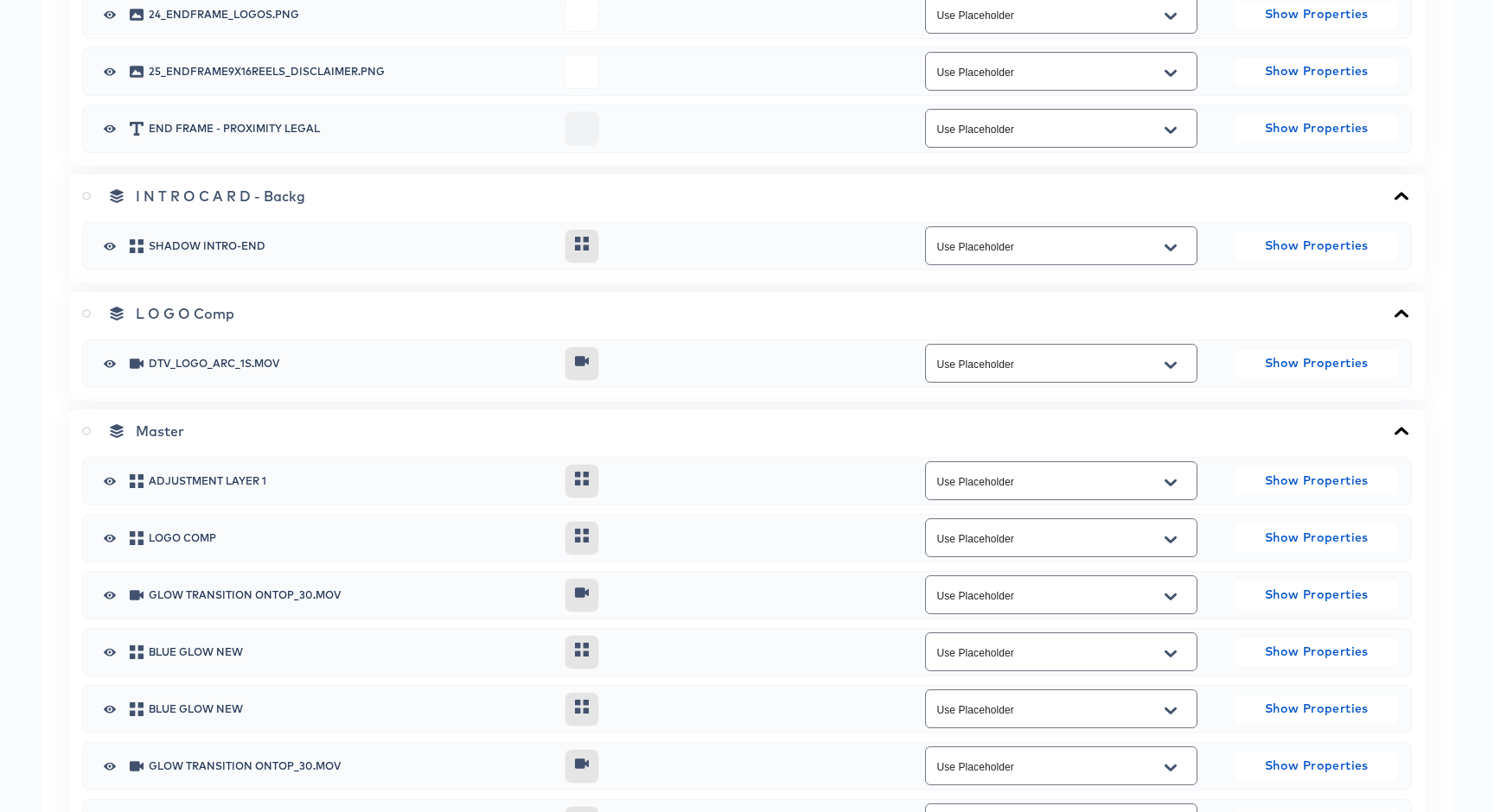
click at [582, 482] on icon at bounding box center [581, 478] width 20 height 14
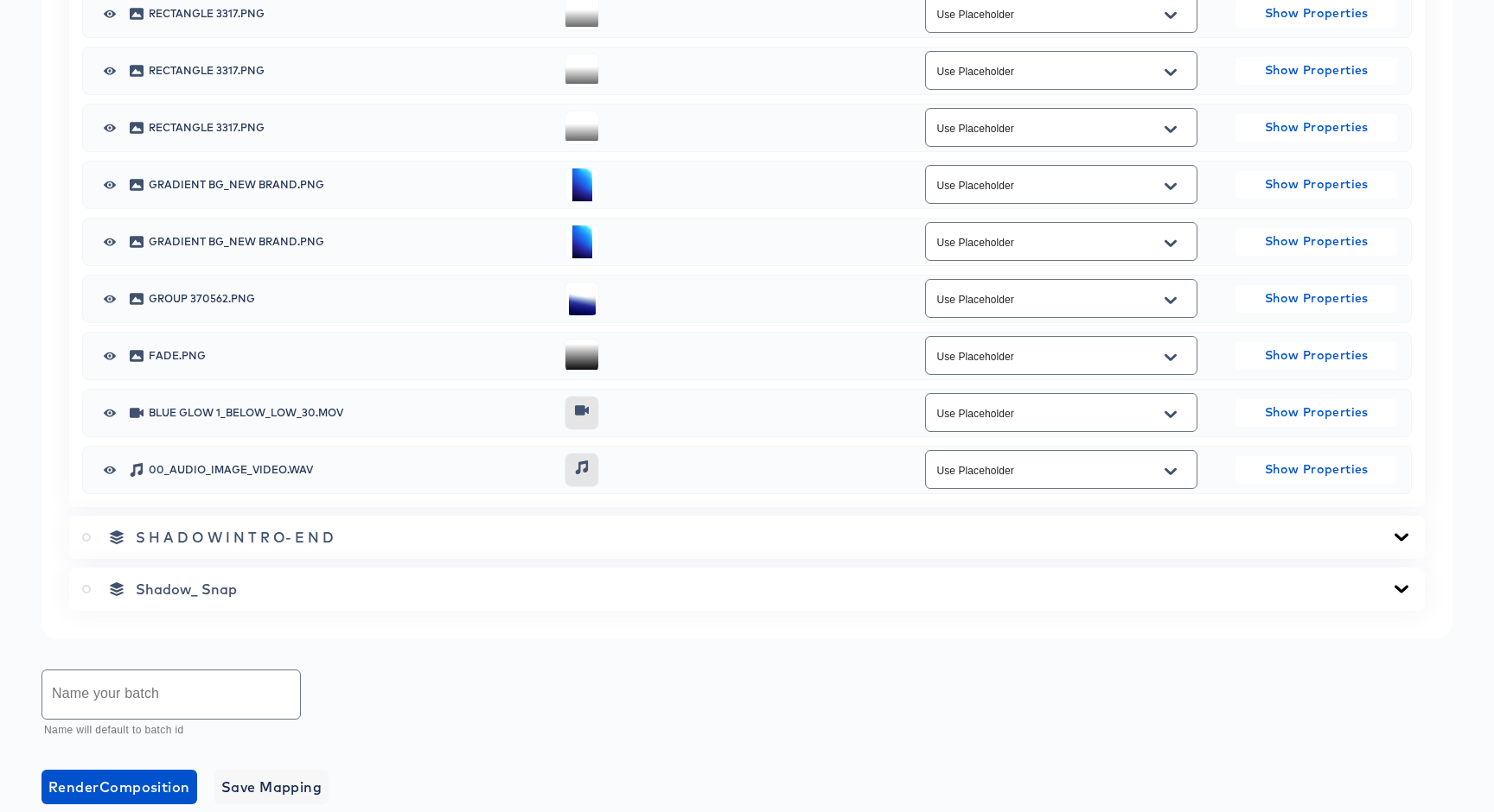
scroll to position [3953, 0]
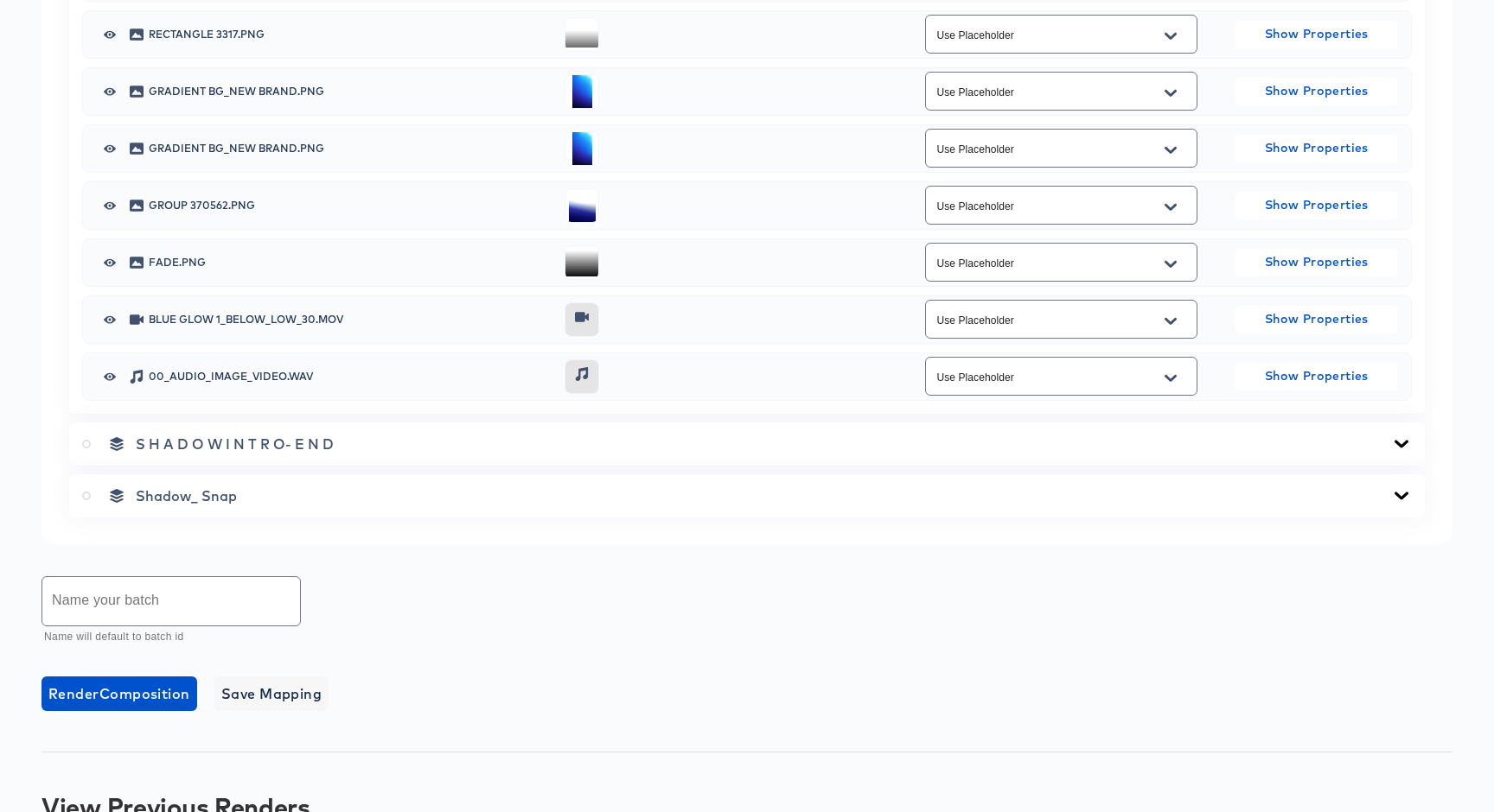
click at [524, 442] on div "S H A D O W I N T R O- E N D" at bounding box center [747, 445] width 1330 height 17
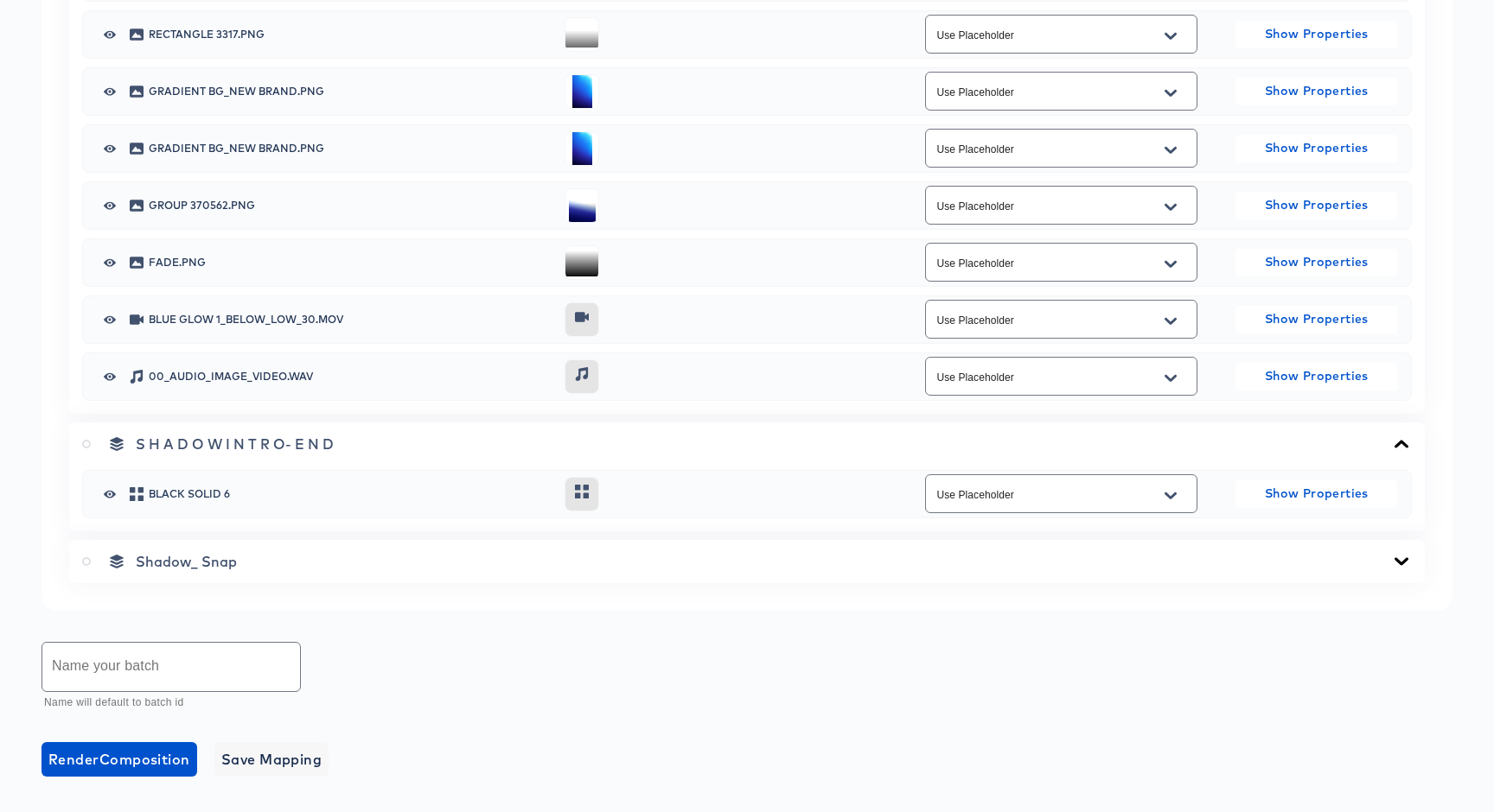
click at [582, 553] on div "Shadow_ Snap" at bounding box center [747, 562] width 1330 height 17
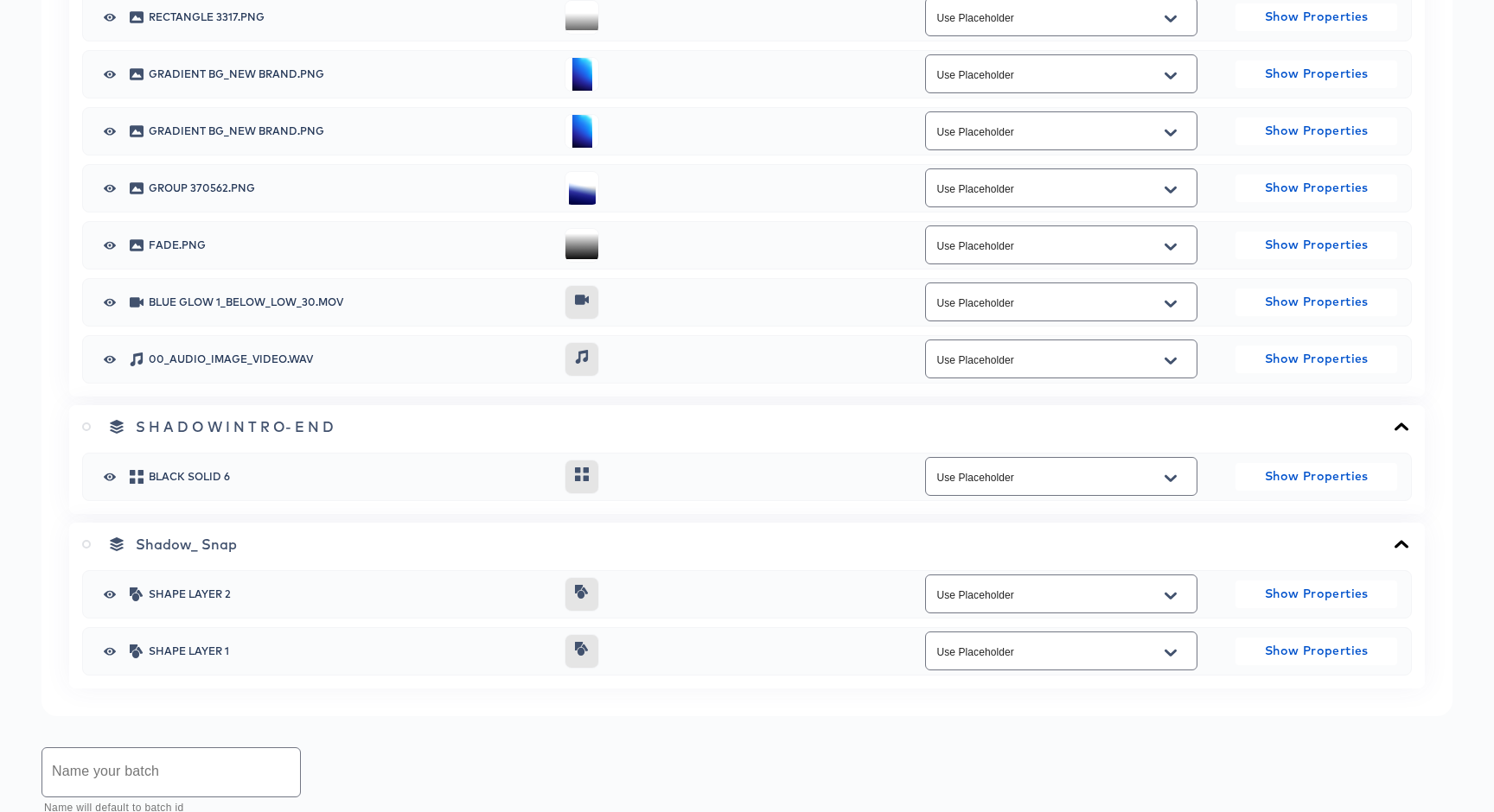
scroll to position [3981, 0]
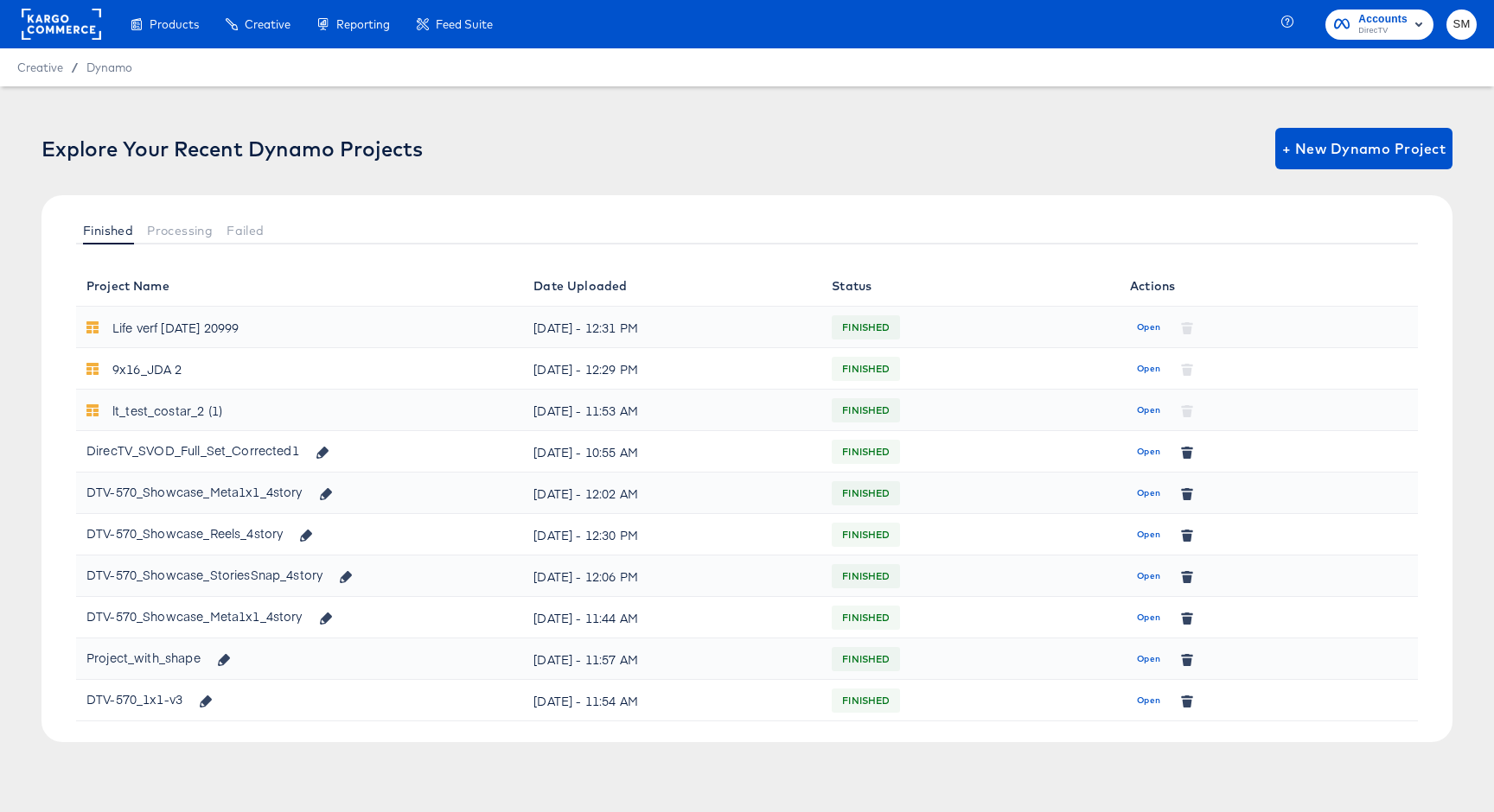
click at [86, 30] on rect at bounding box center [61, 24] width 79 height 31
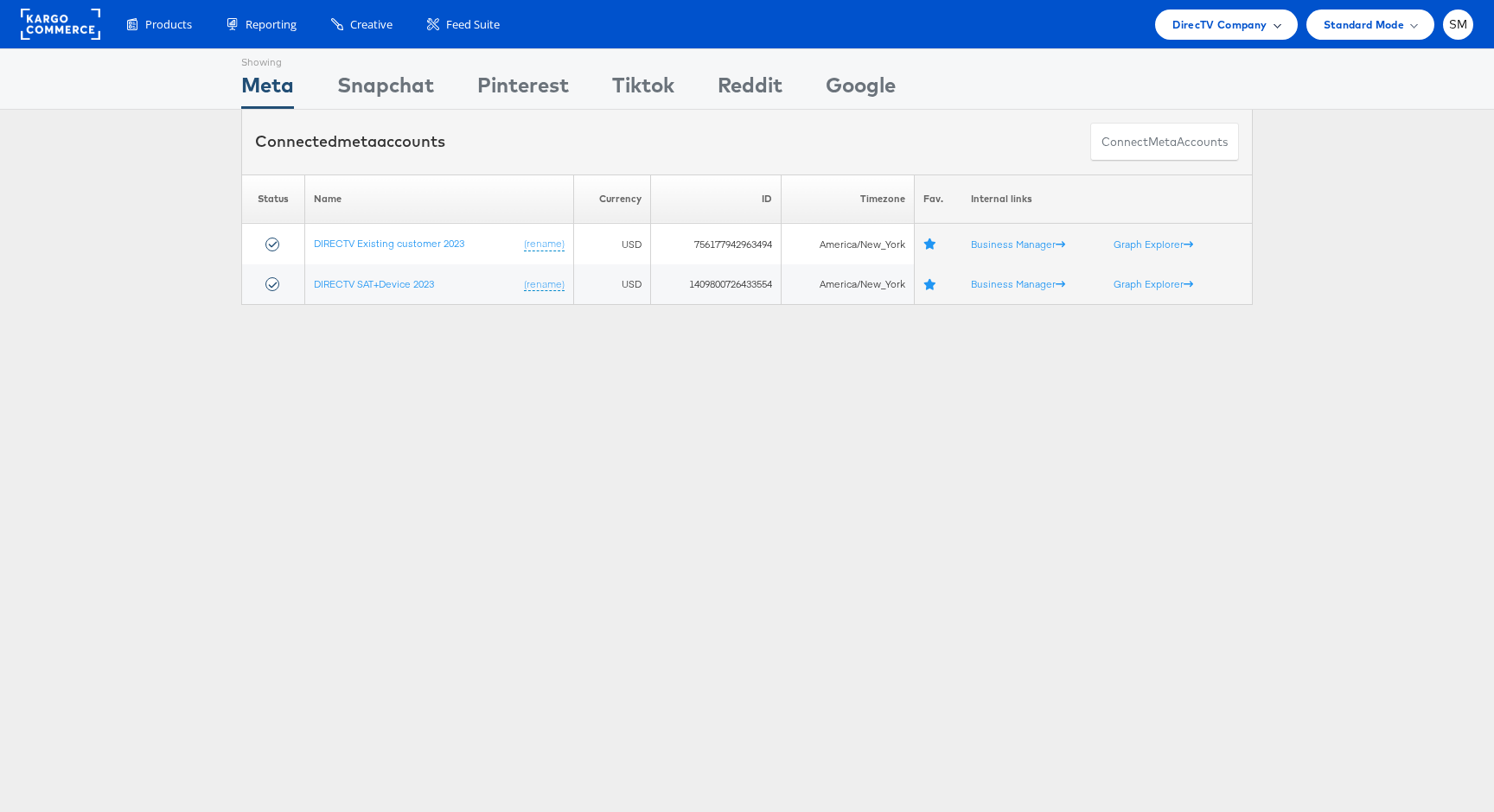
click at [1250, 26] on span "DirecTV Company" at bounding box center [1218, 24] width 94 height 18
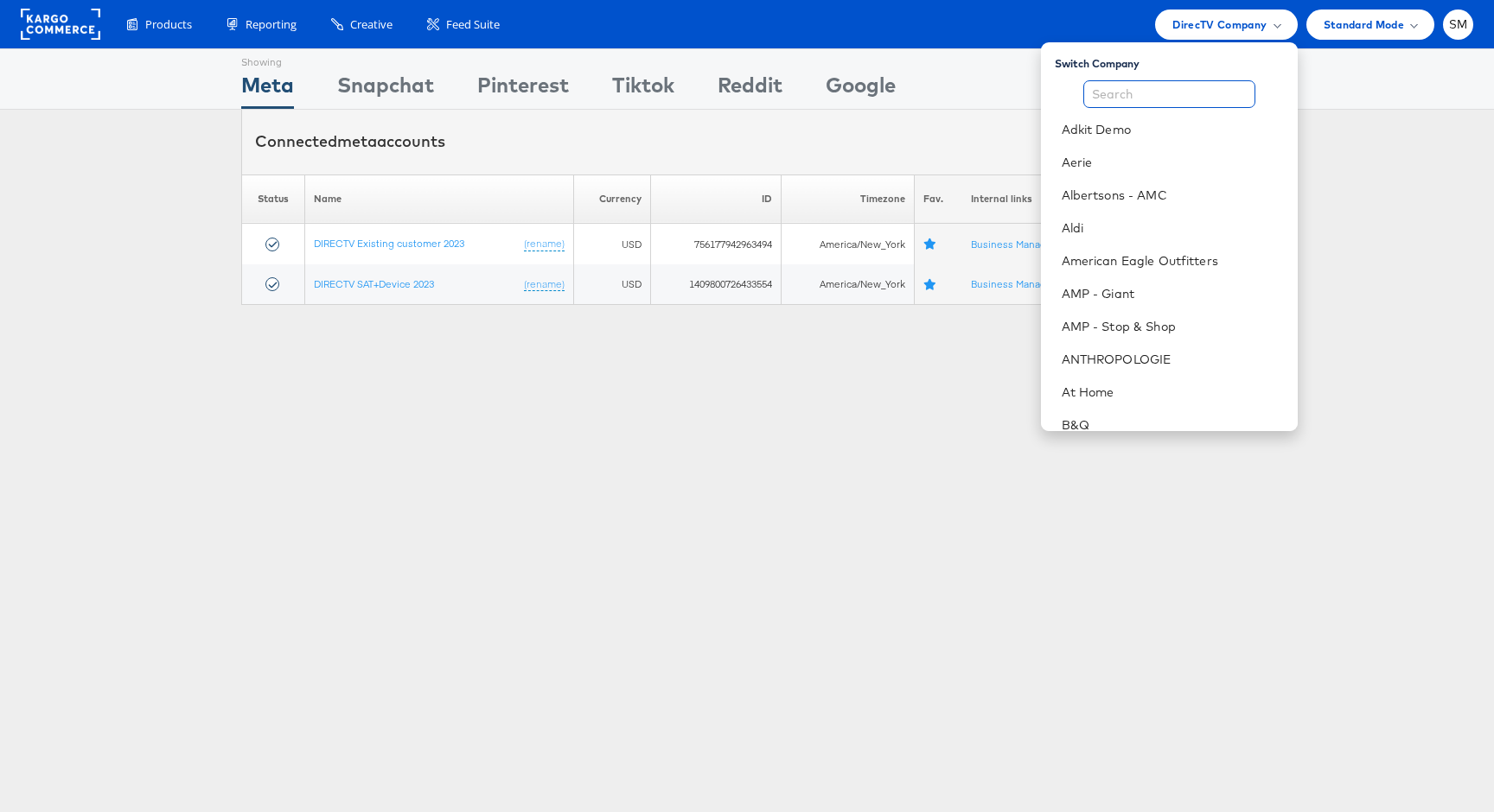
click at [1169, 99] on input "text" at bounding box center [1169, 94] width 172 height 28
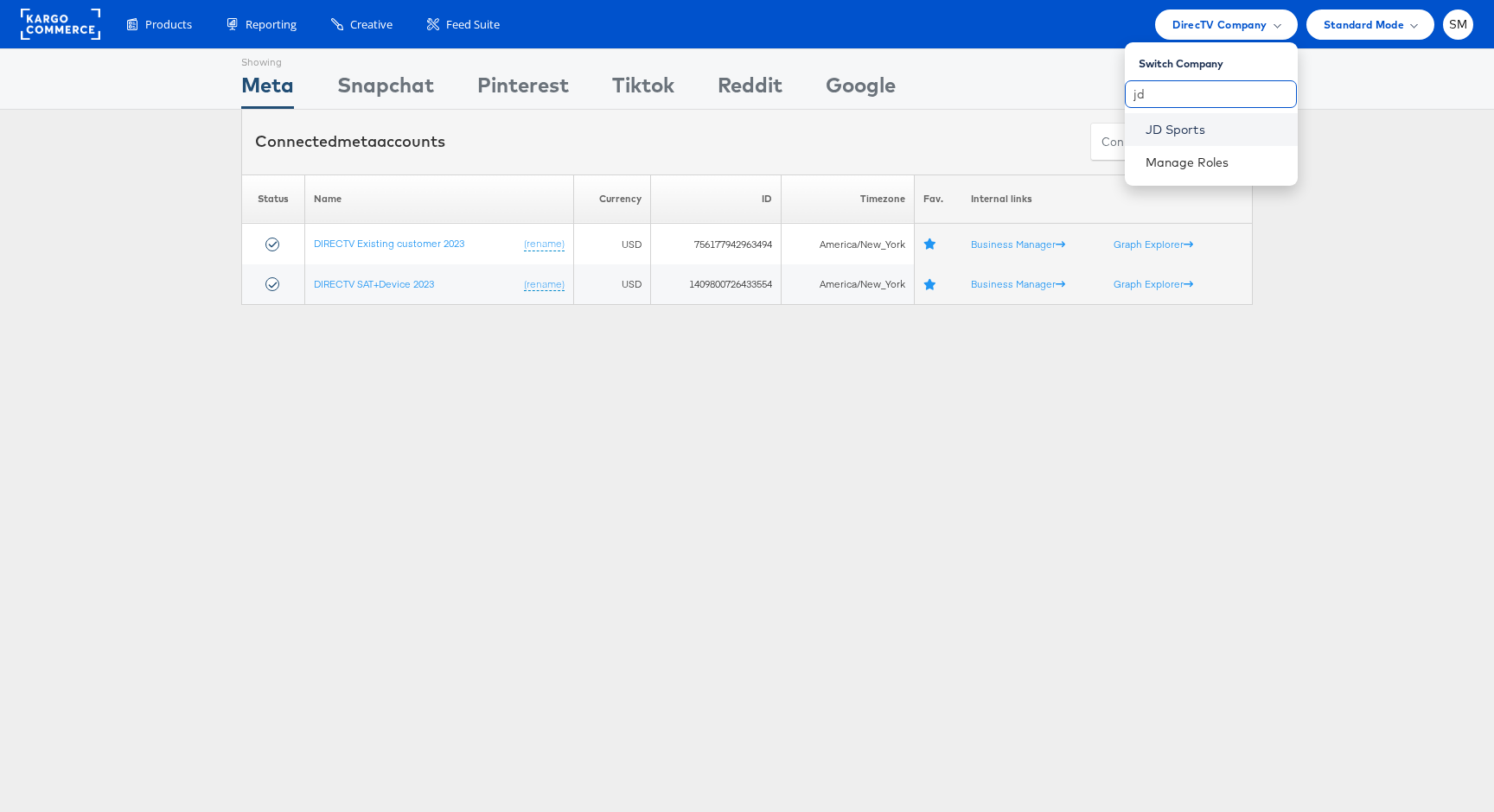
type input "jd"
click at [1169, 126] on link "JD Sports" at bounding box center [1214, 130] width 138 height 17
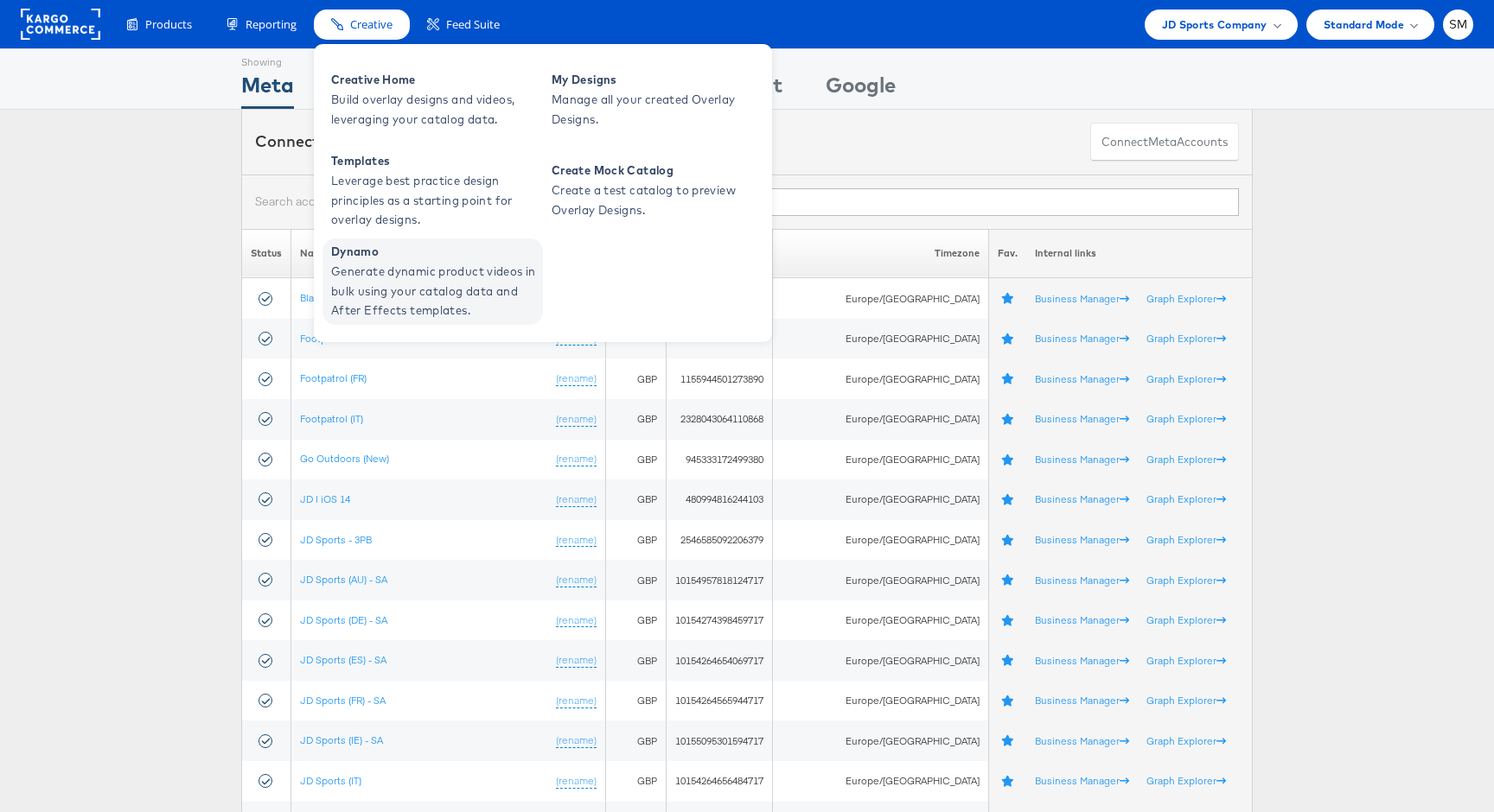
click at [379, 274] on span "Generate dynamic product videos in bulk using your catalog data and After Effec…" at bounding box center [434, 291] width 208 height 59
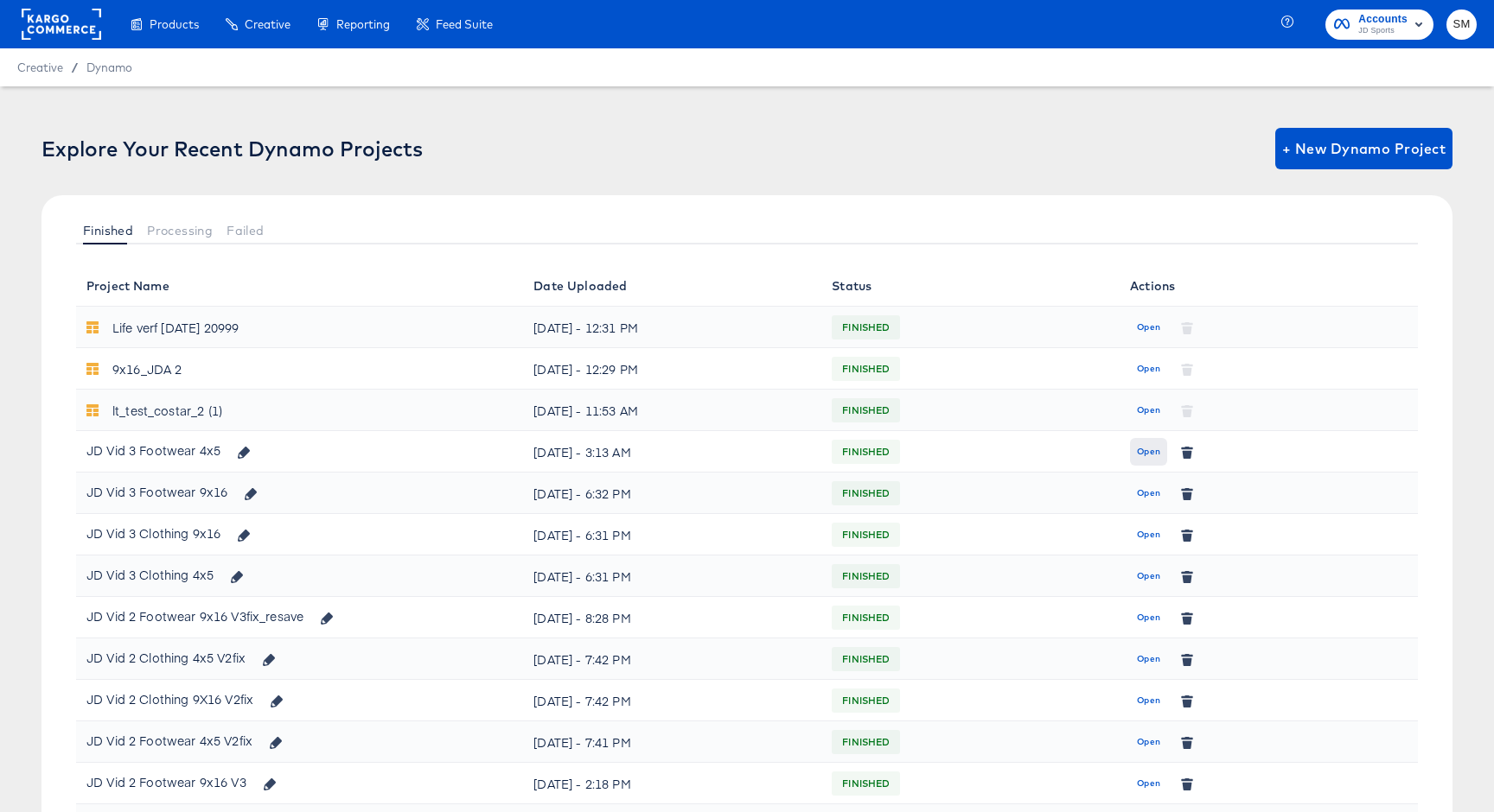
click at [1142, 452] on span "Open" at bounding box center [1148, 451] width 23 height 15
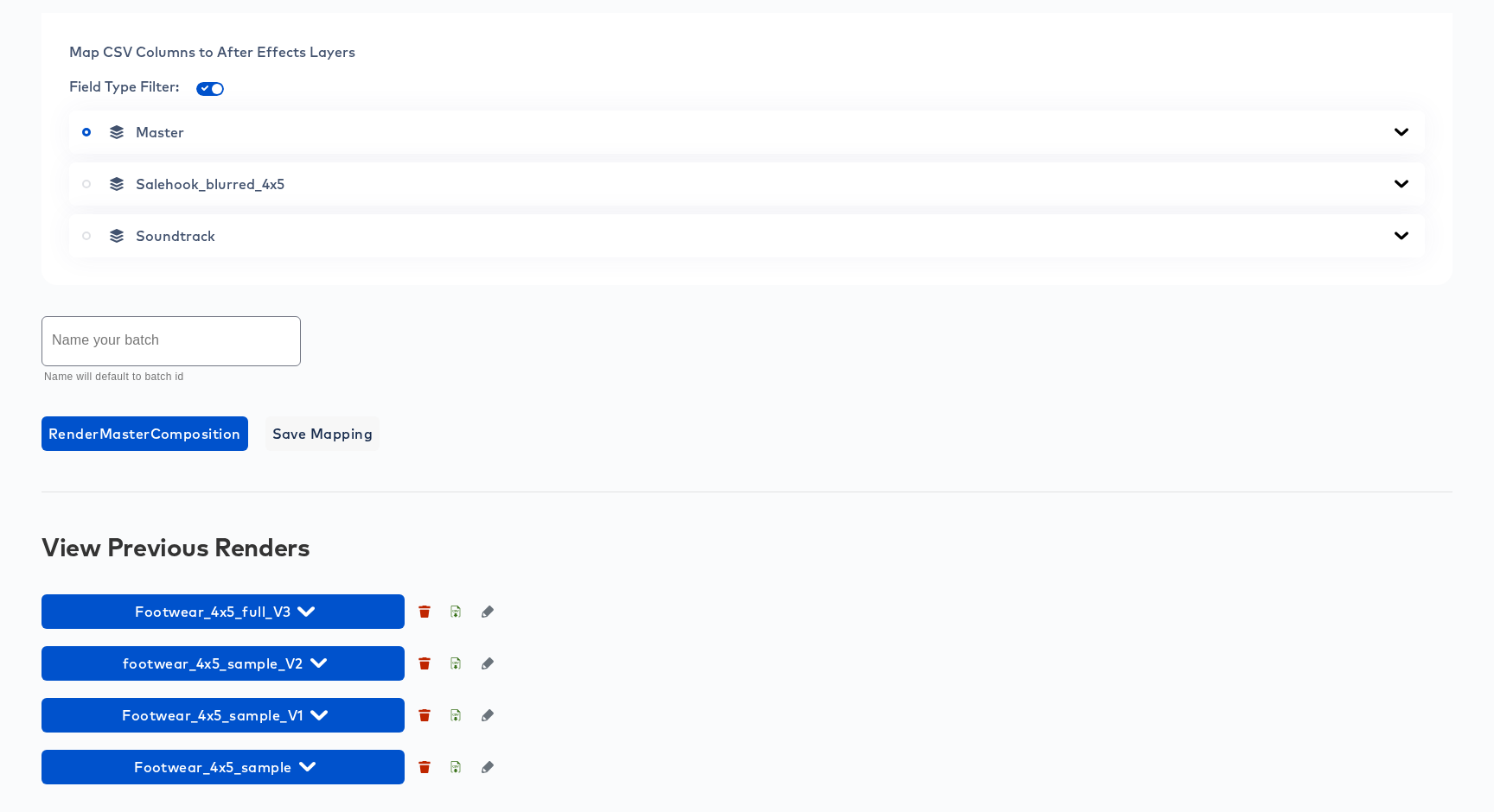
scroll to position [701, 0]
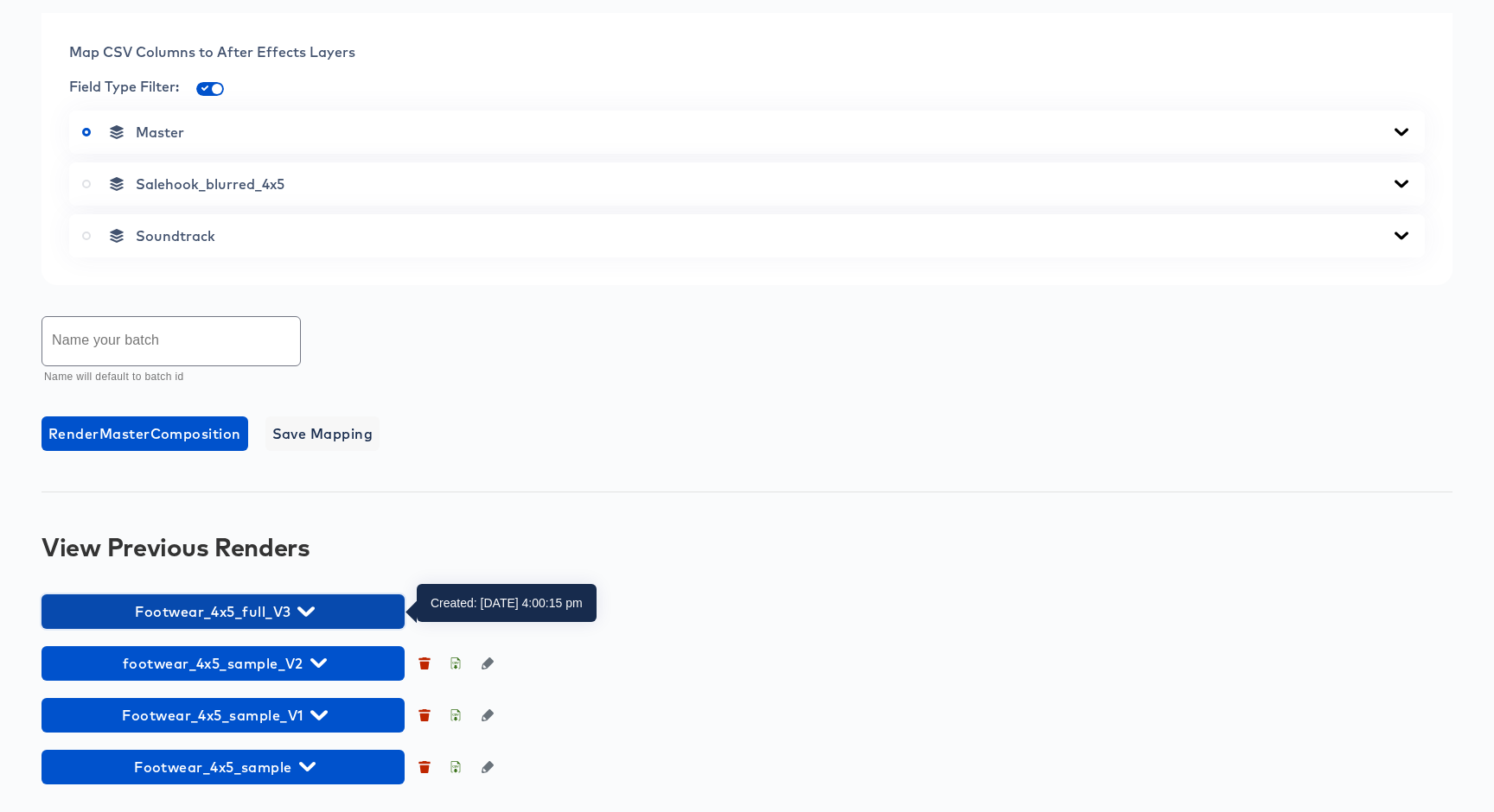
click at [308, 609] on icon "button" at bounding box center [305, 611] width 16 height 16
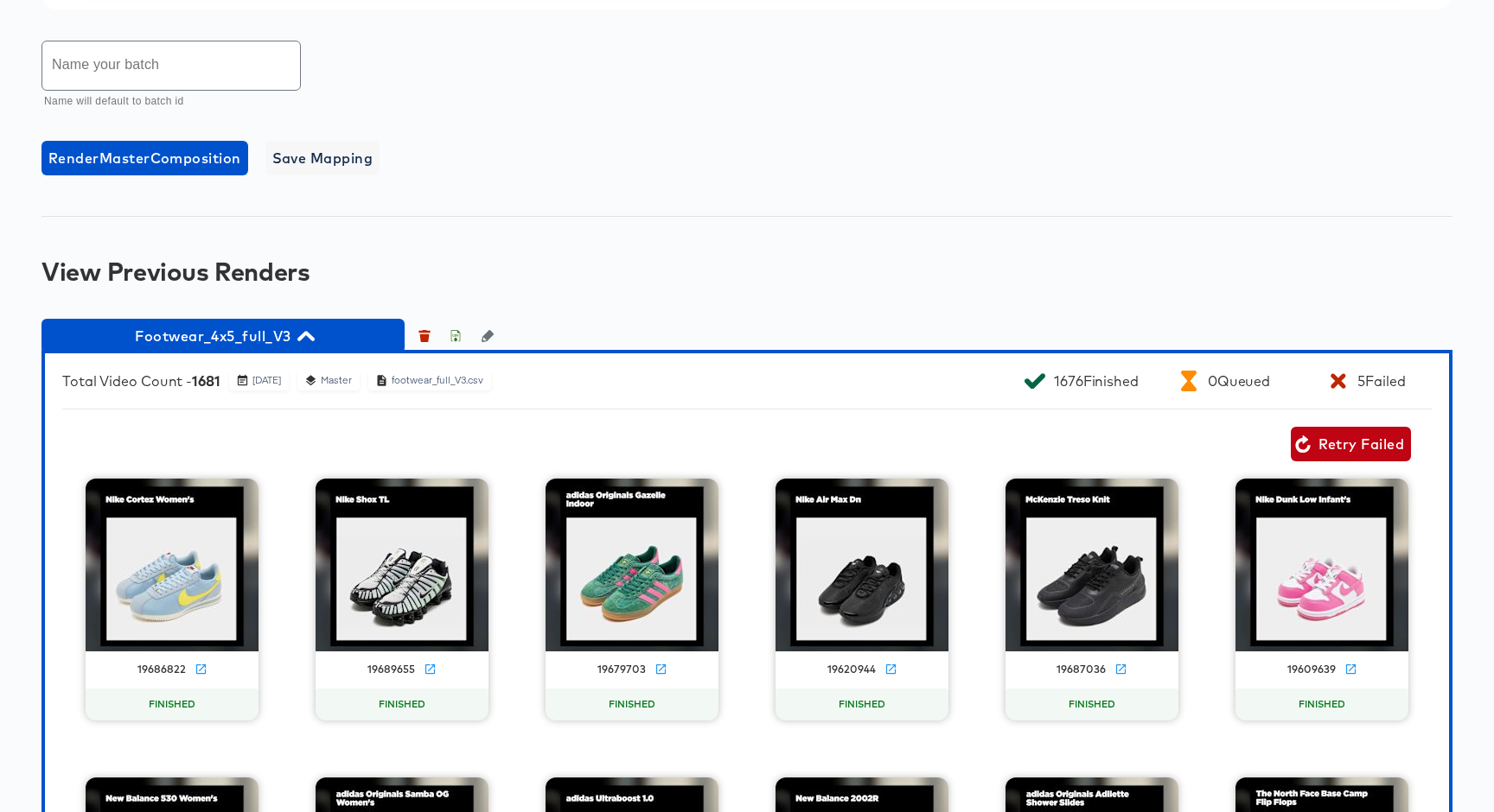
scroll to position [1000, 0]
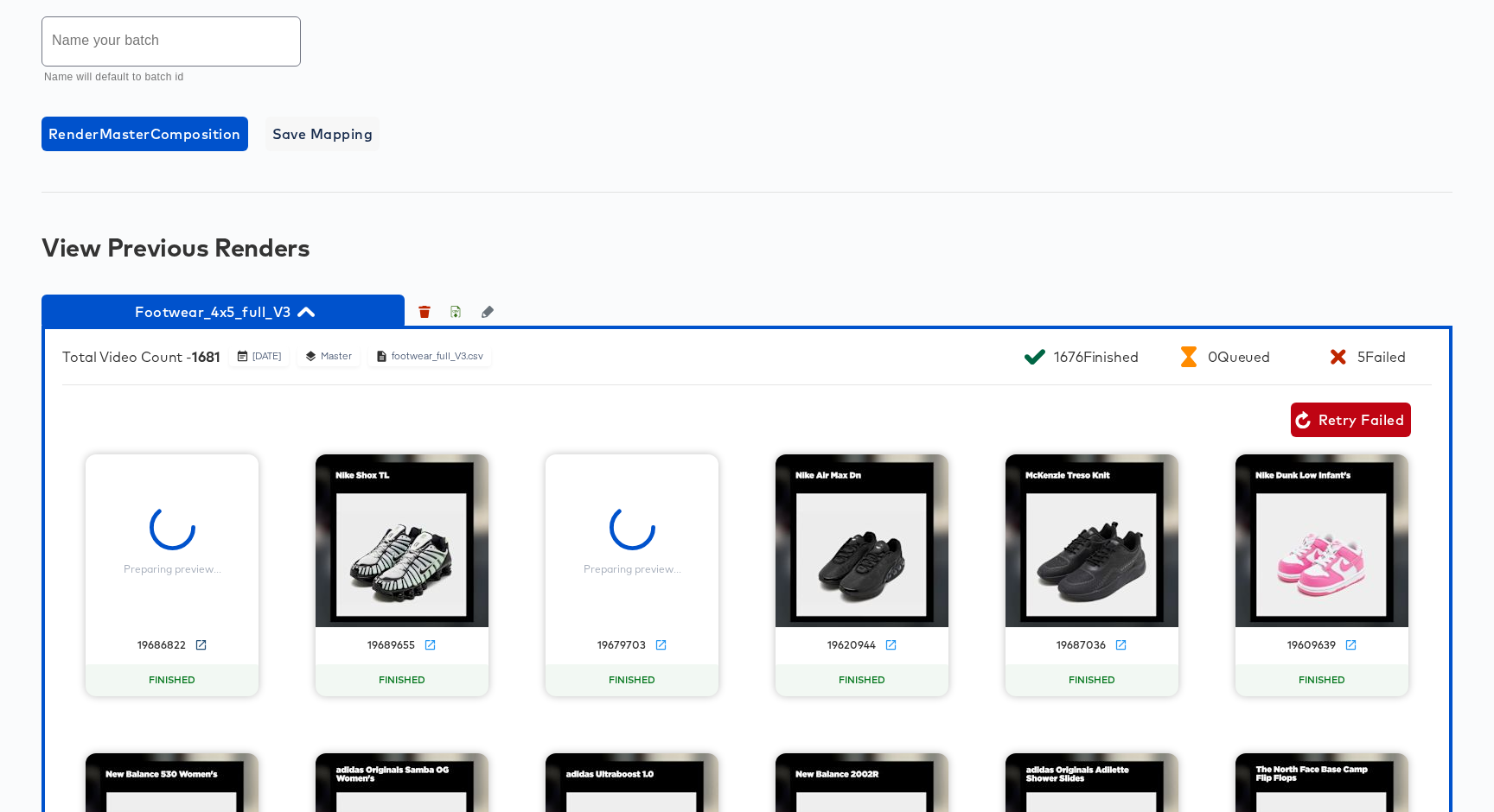
click at [199, 641] on icon at bounding box center [200, 645] width 13 height 13
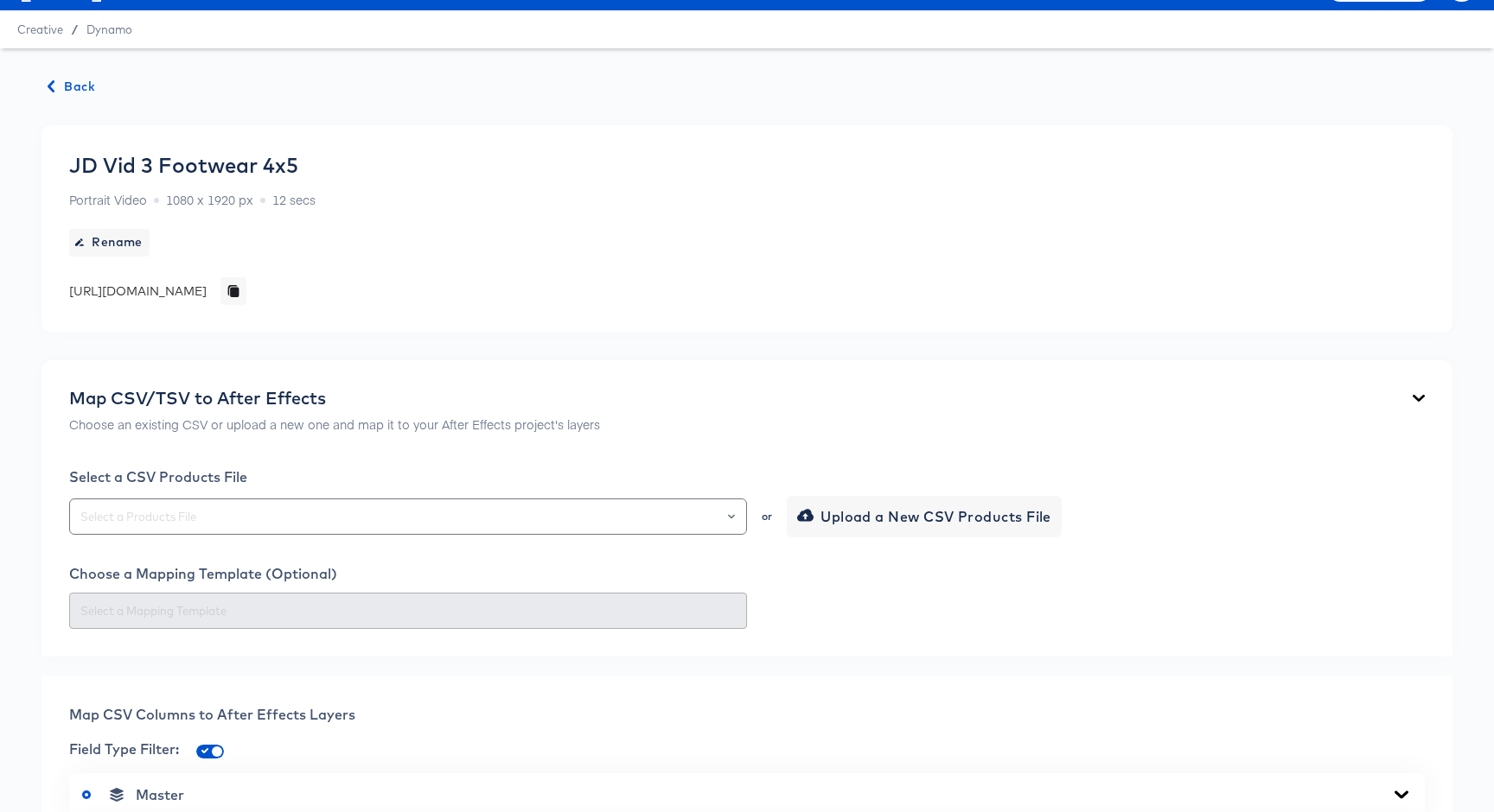
scroll to position [0, 0]
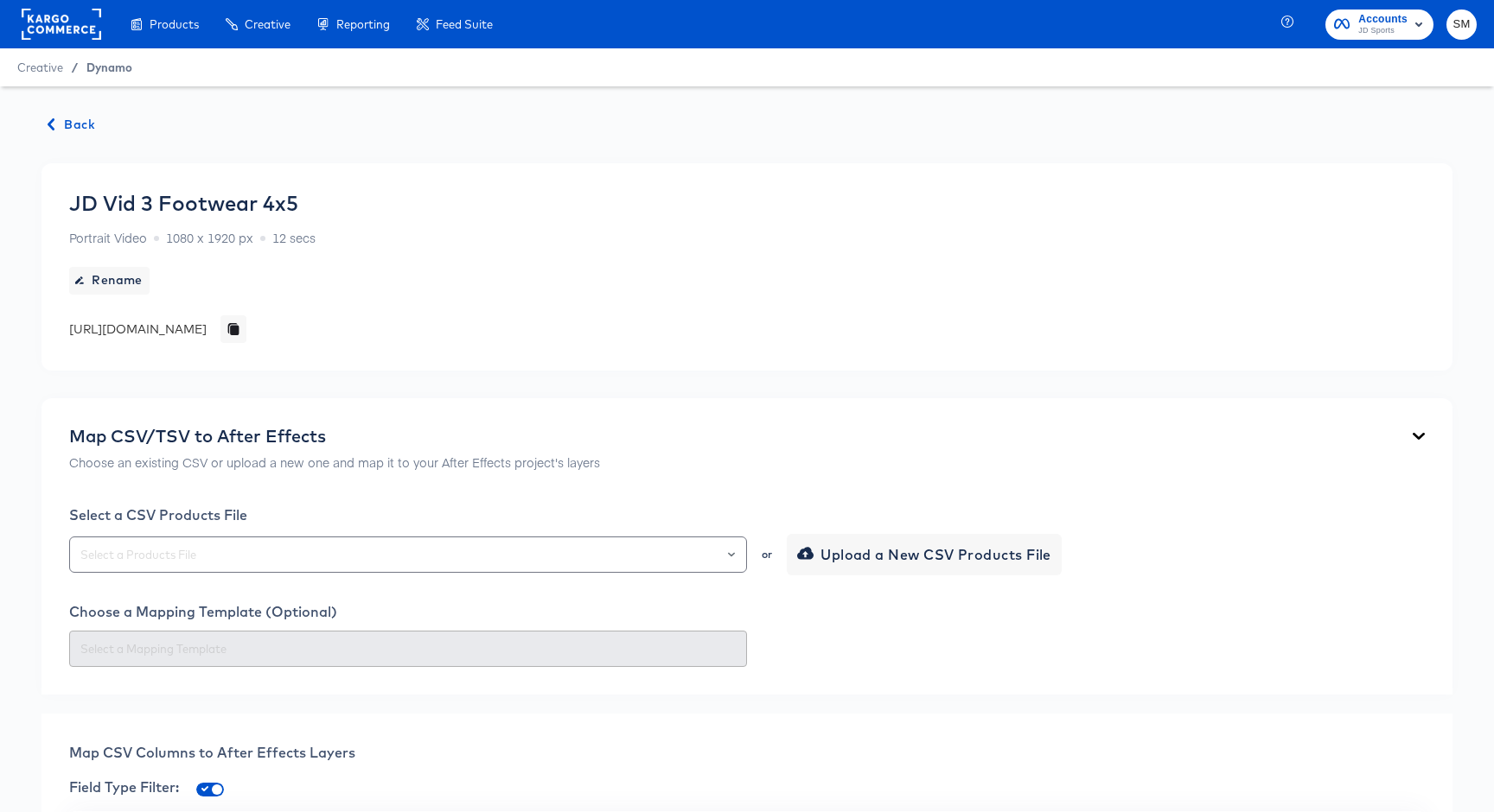
click at [118, 71] on span "Dynamo" at bounding box center [108, 68] width 45 height 14
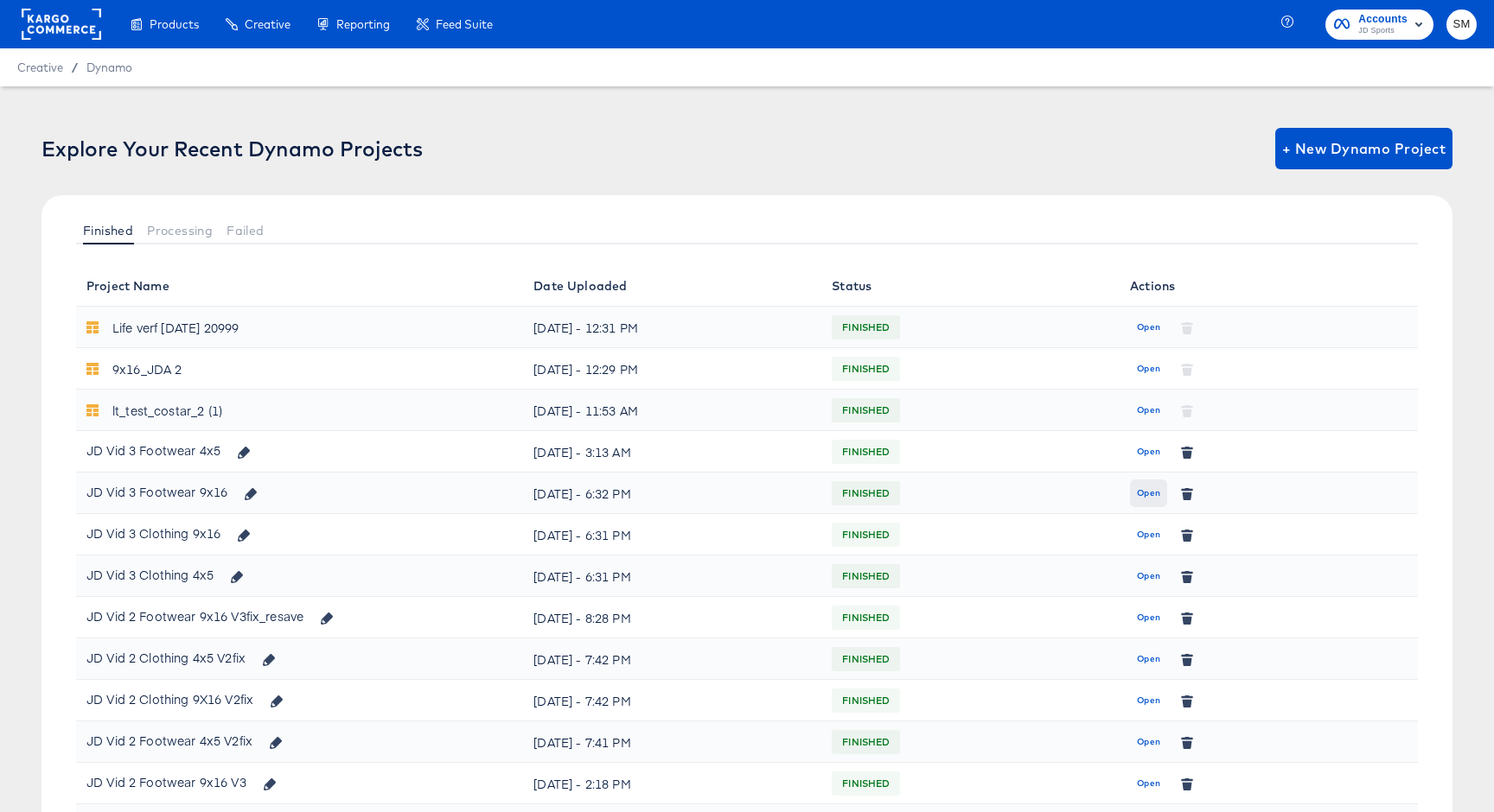
click at [1144, 499] on span "Open" at bounding box center [1148, 493] width 23 height 15
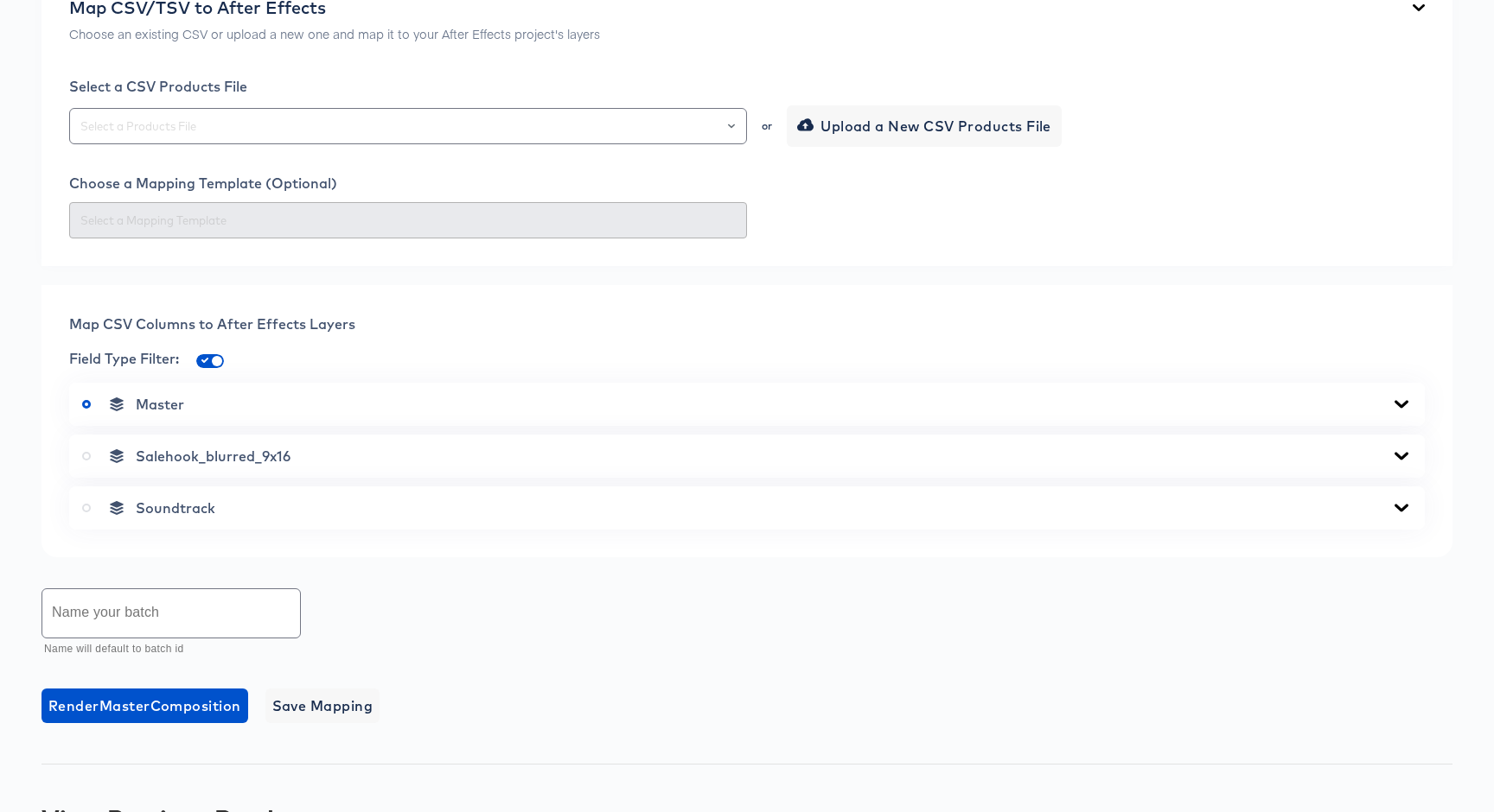
scroll to position [649, 0]
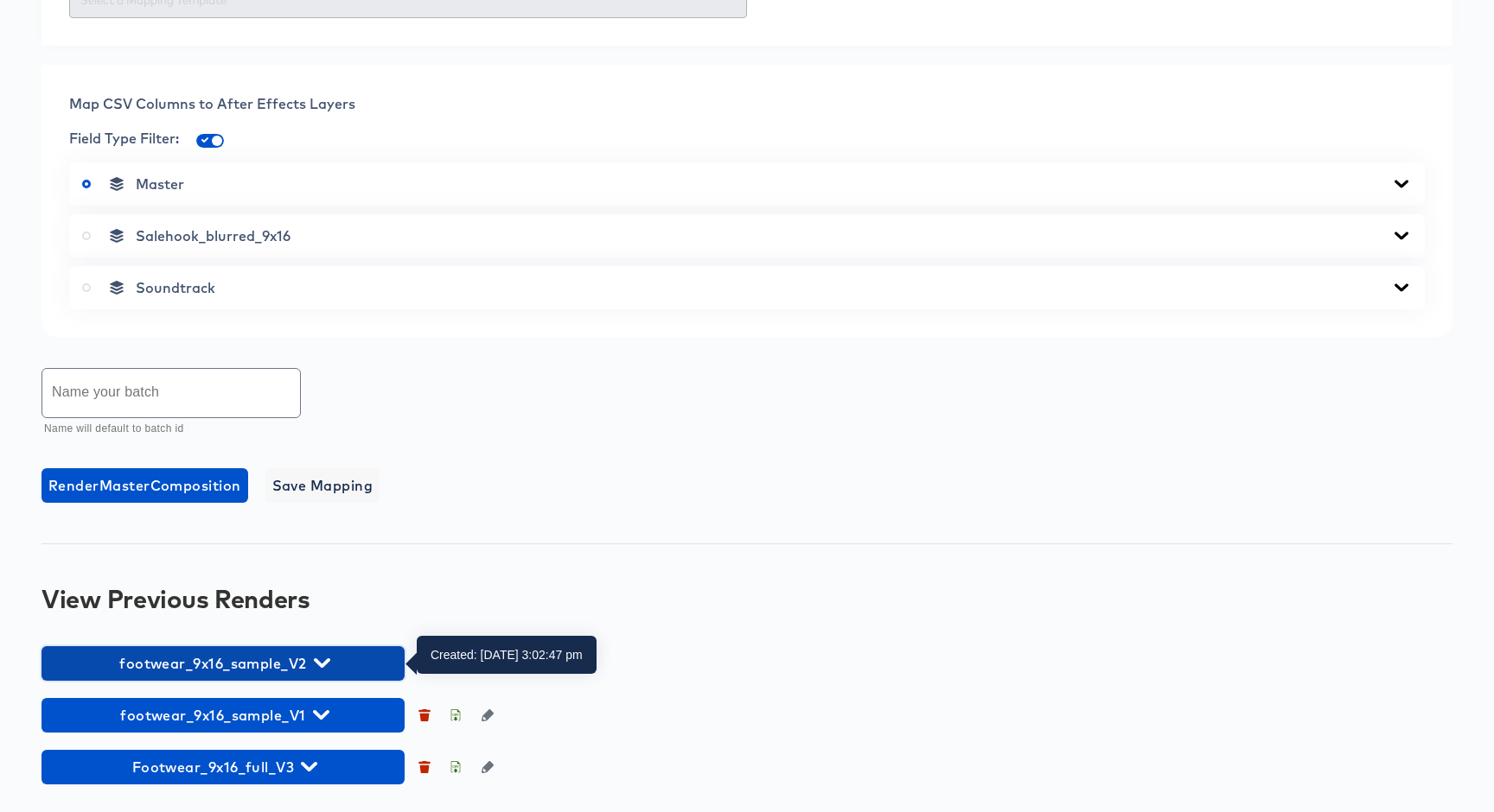
click at [327, 658] on icon "button" at bounding box center [321, 663] width 16 height 16
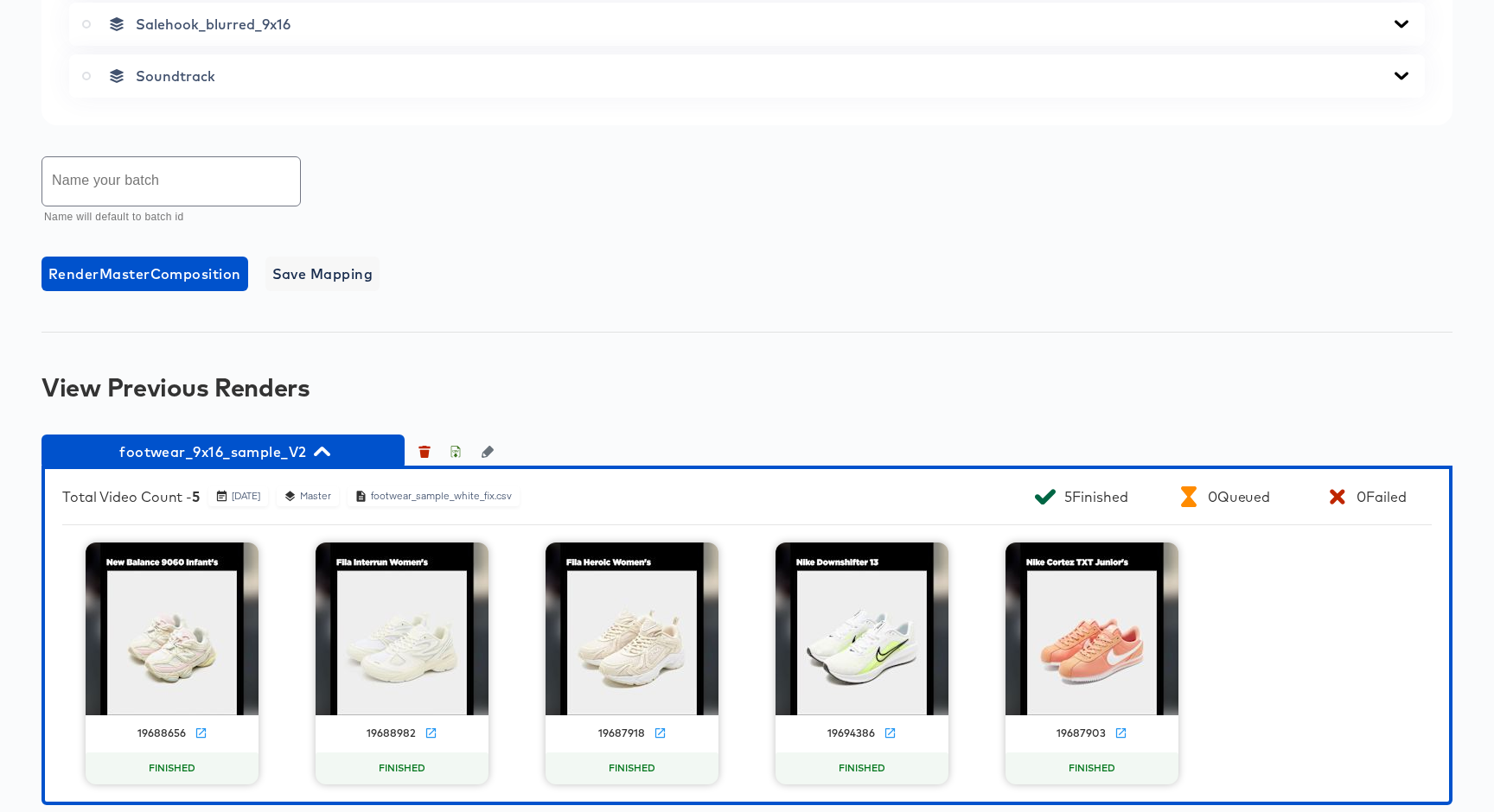
scroll to position [985, 0]
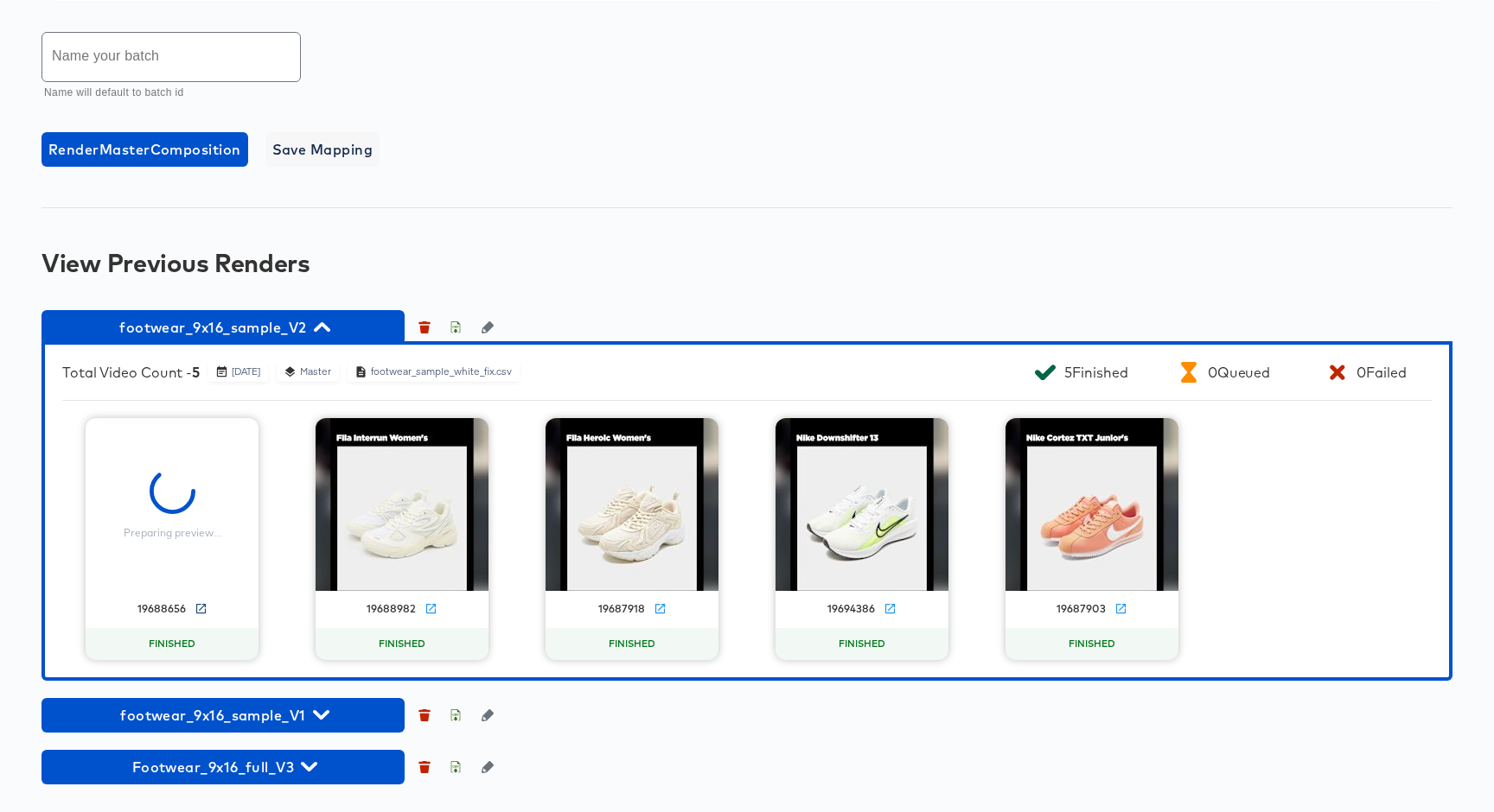
click at [200, 606] on icon at bounding box center [200, 608] width 10 height 10
